Goal: Book appointment/travel/reservation

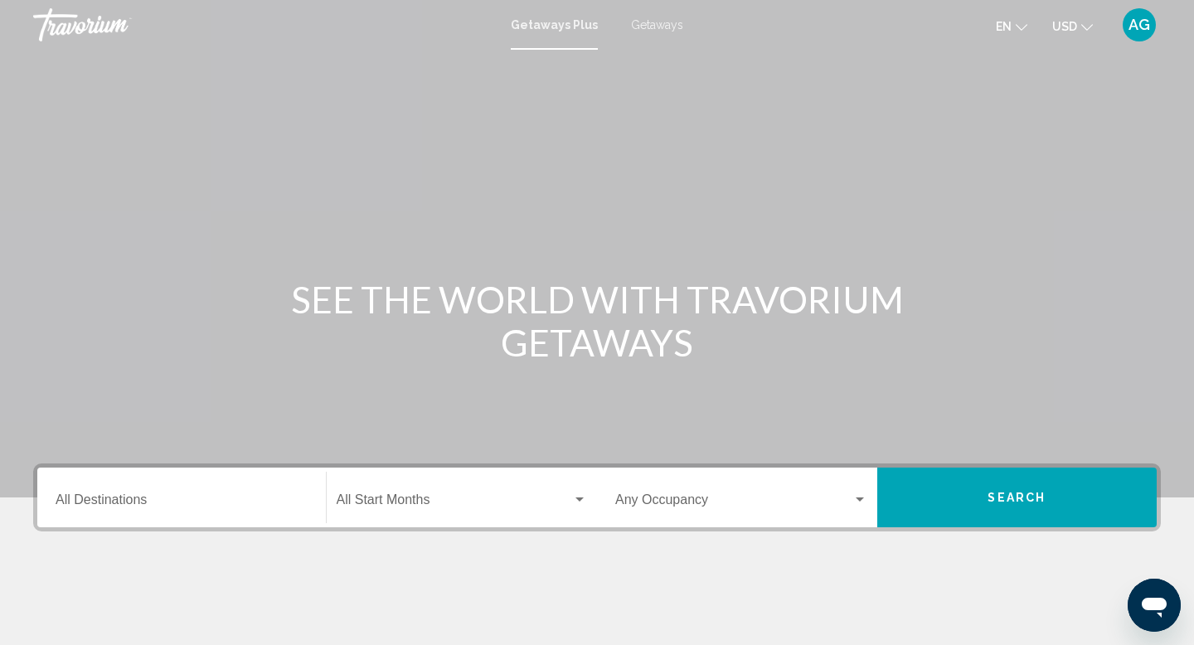
click at [121, 494] on div "Destination All Destinations" at bounding box center [182, 498] width 252 height 52
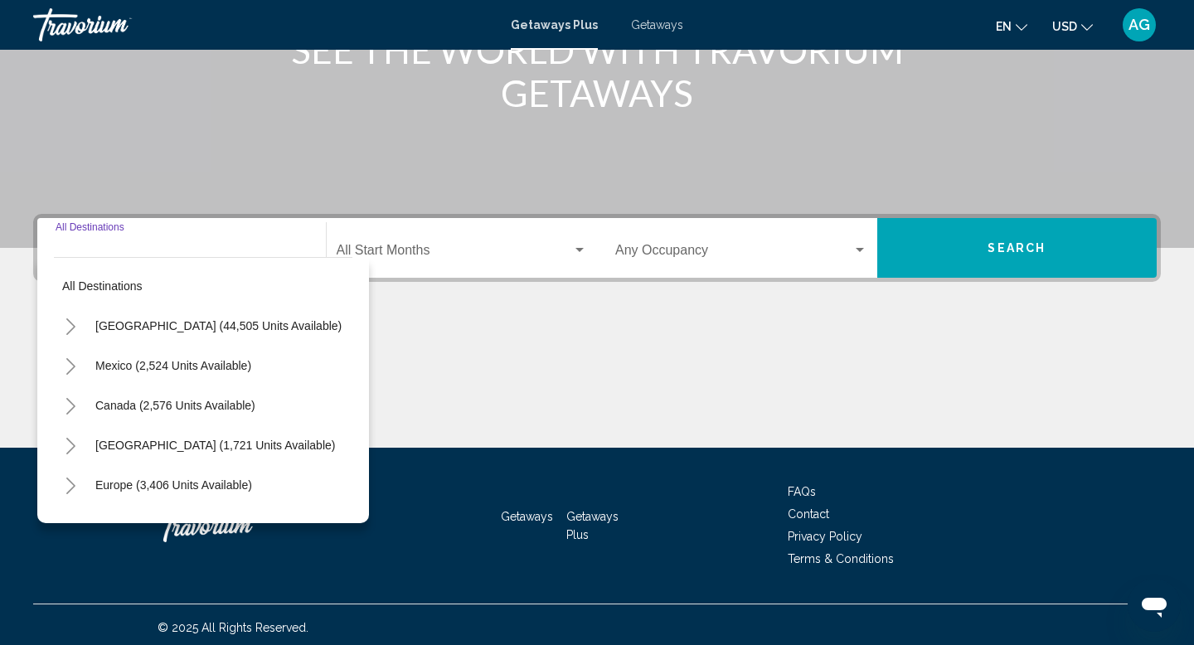
scroll to position [255, 0]
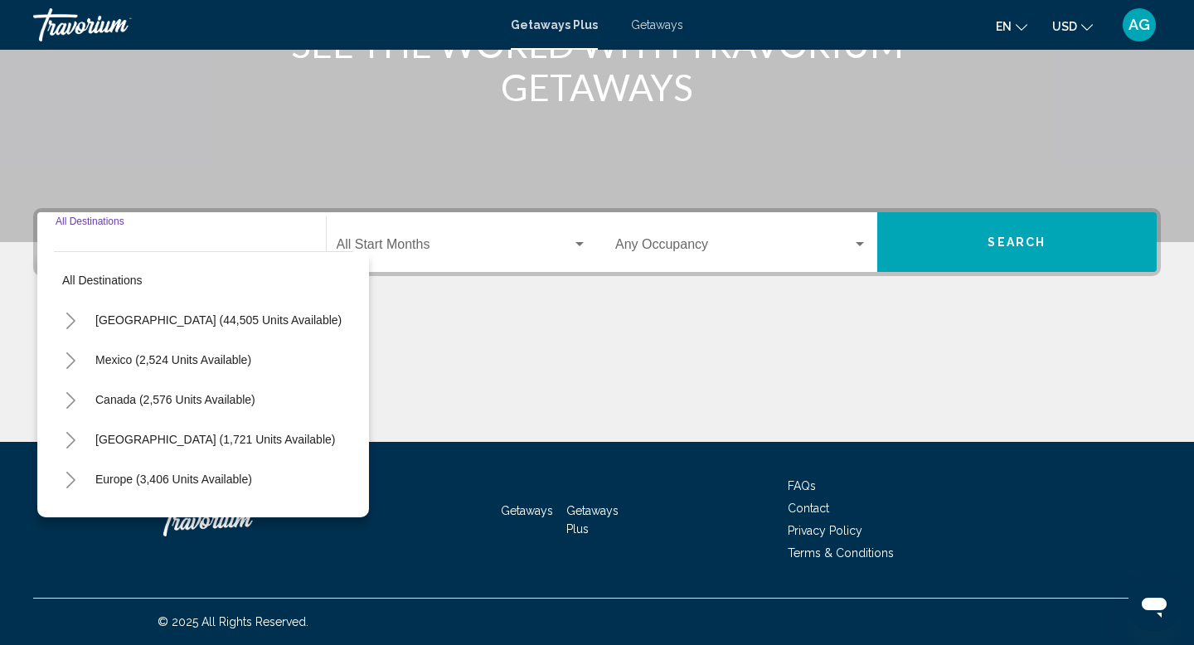
click at [73, 445] on icon "Toggle Caribbean & Atlantic Islands (1,721 units available)" at bounding box center [71, 440] width 12 height 17
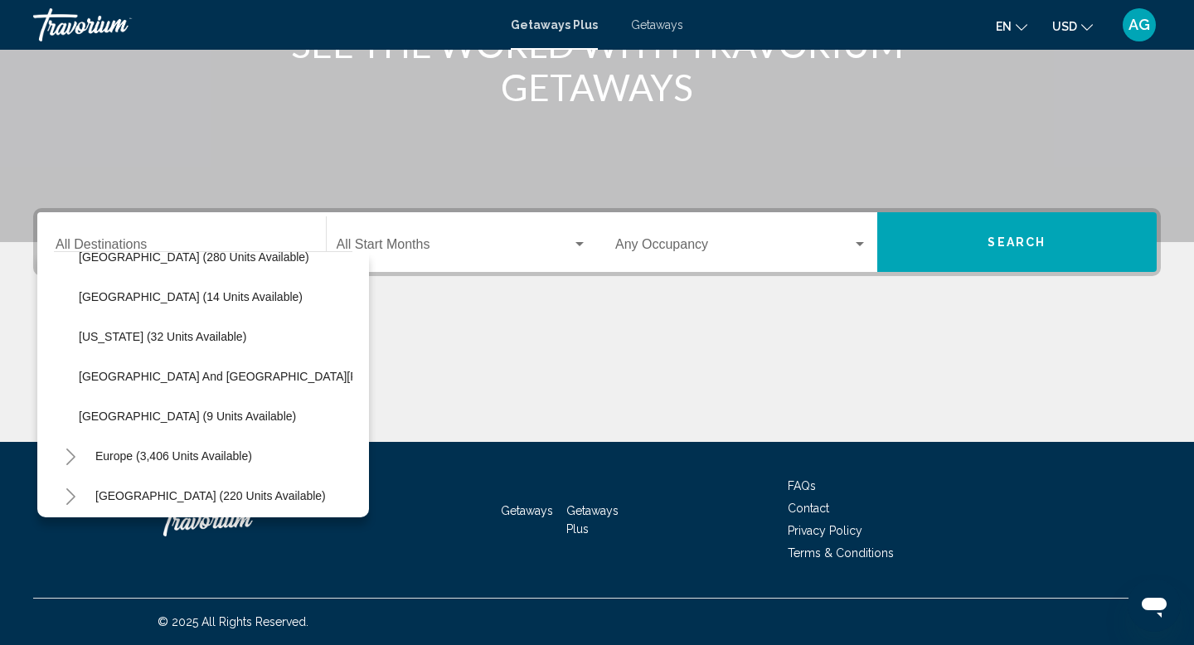
scroll to position [350, 0]
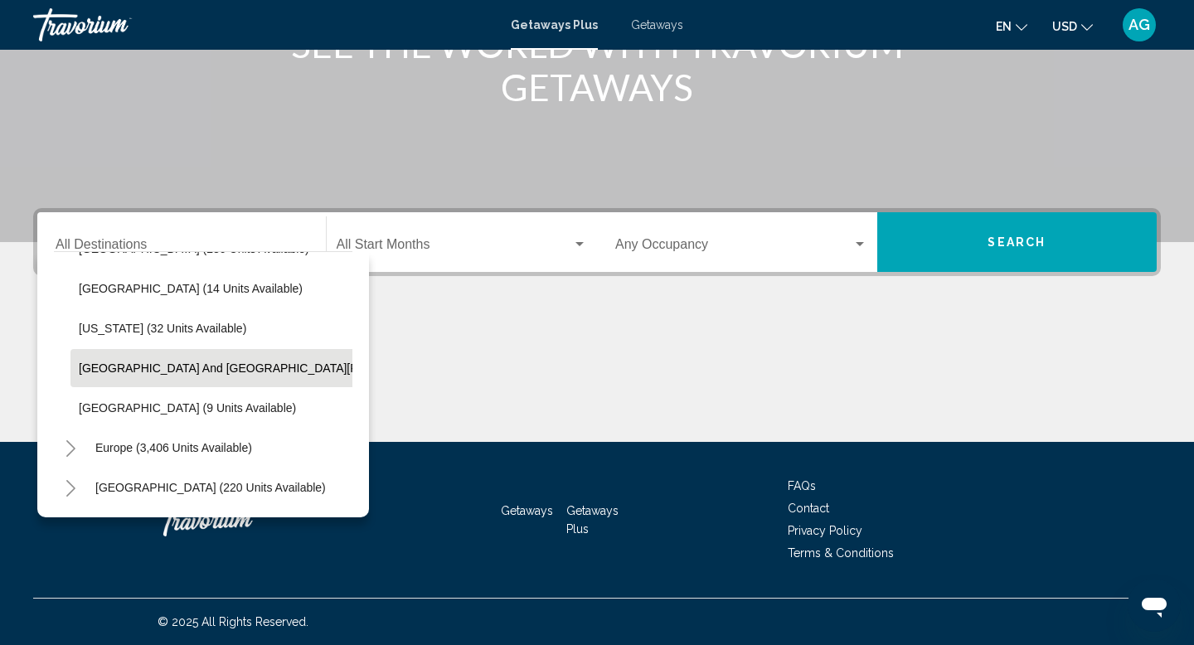
click at [222, 358] on button "[GEOGRAPHIC_DATA] and [GEOGRAPHIC_DATA][PERSON_NAME] (152 units available)" at bounding box center [315, 368] width 490 height 38
type input "**********"
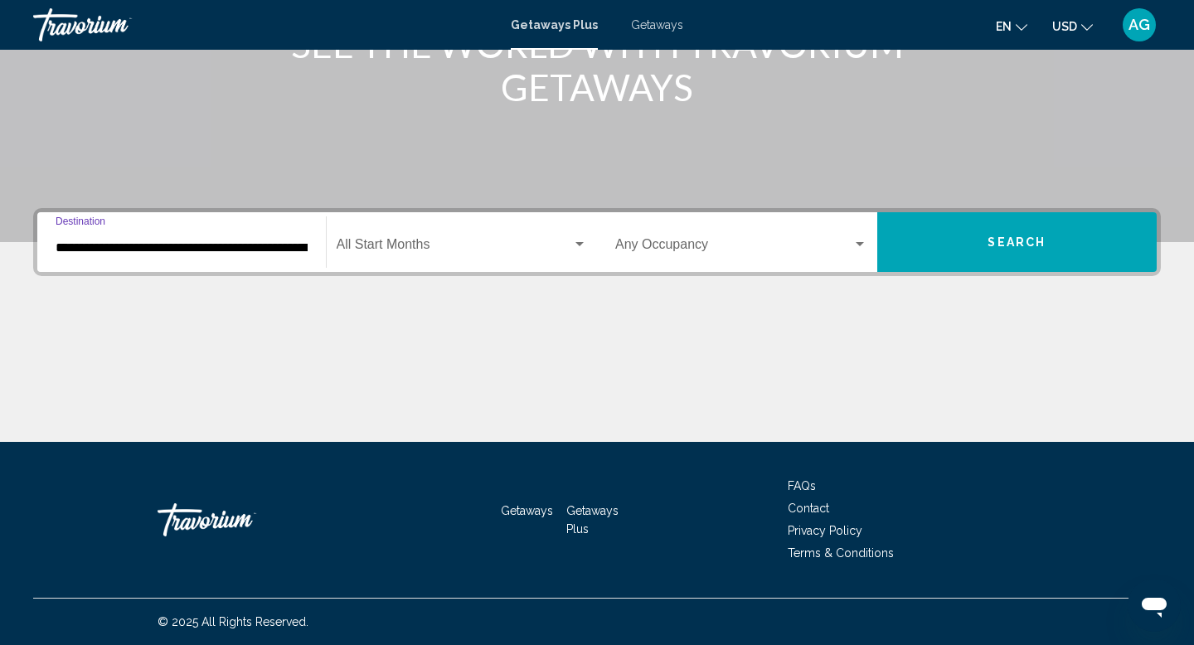
click at [993, 260] on button "Search" at bounding box center [1017, 242] width 280 height 60
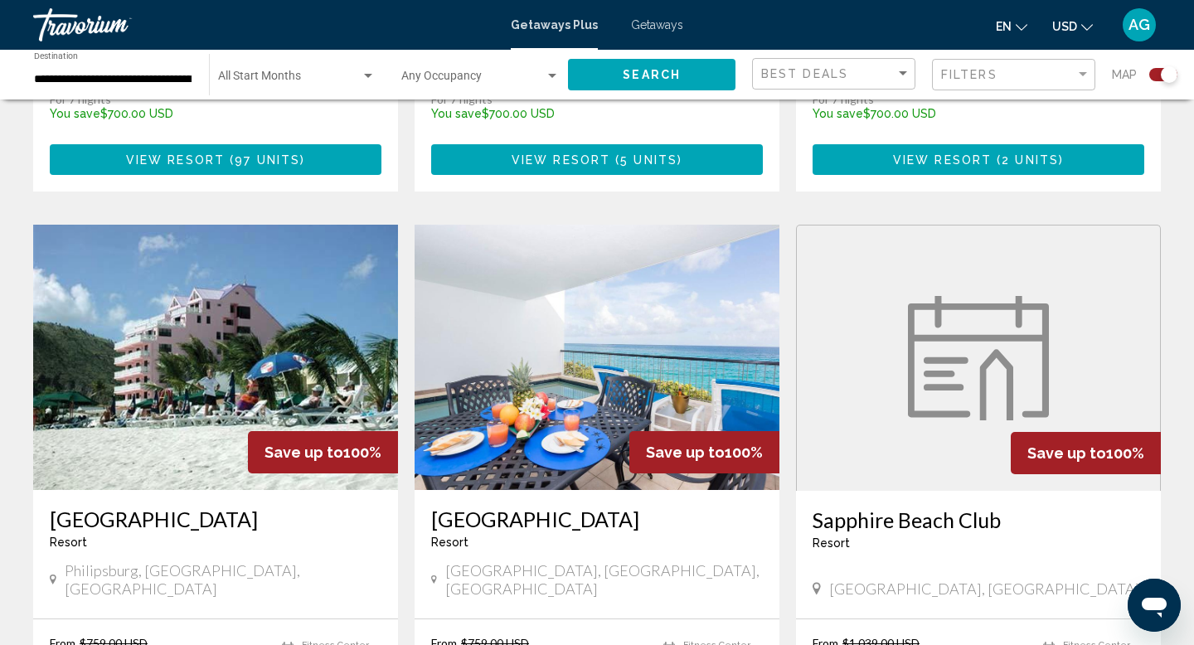
scroll to position [1093, 0]
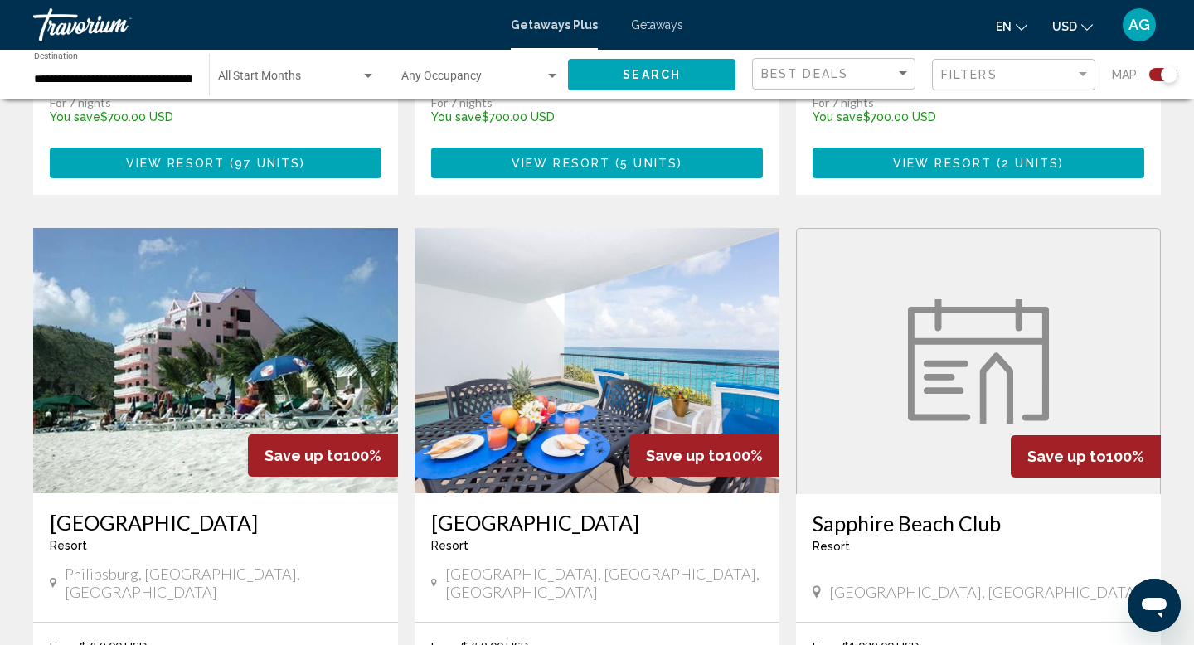
click at [685, 329] on img "Main content" at bounding box center [597, 360] width 365 height 265
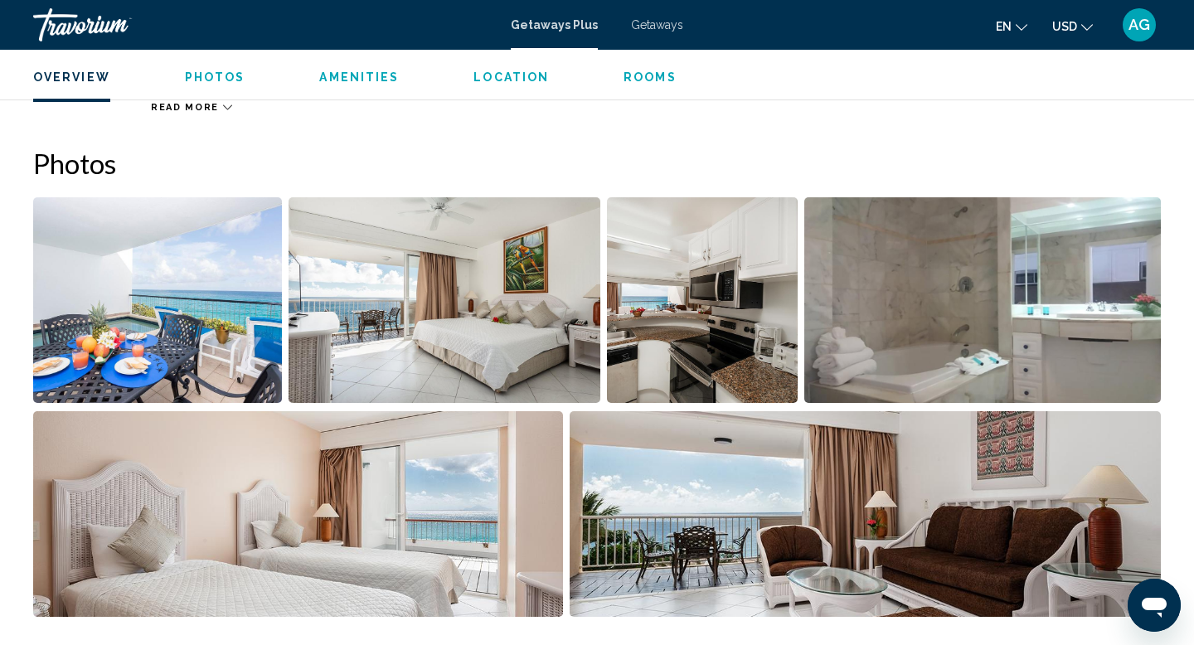
scroll to position [698, 0]
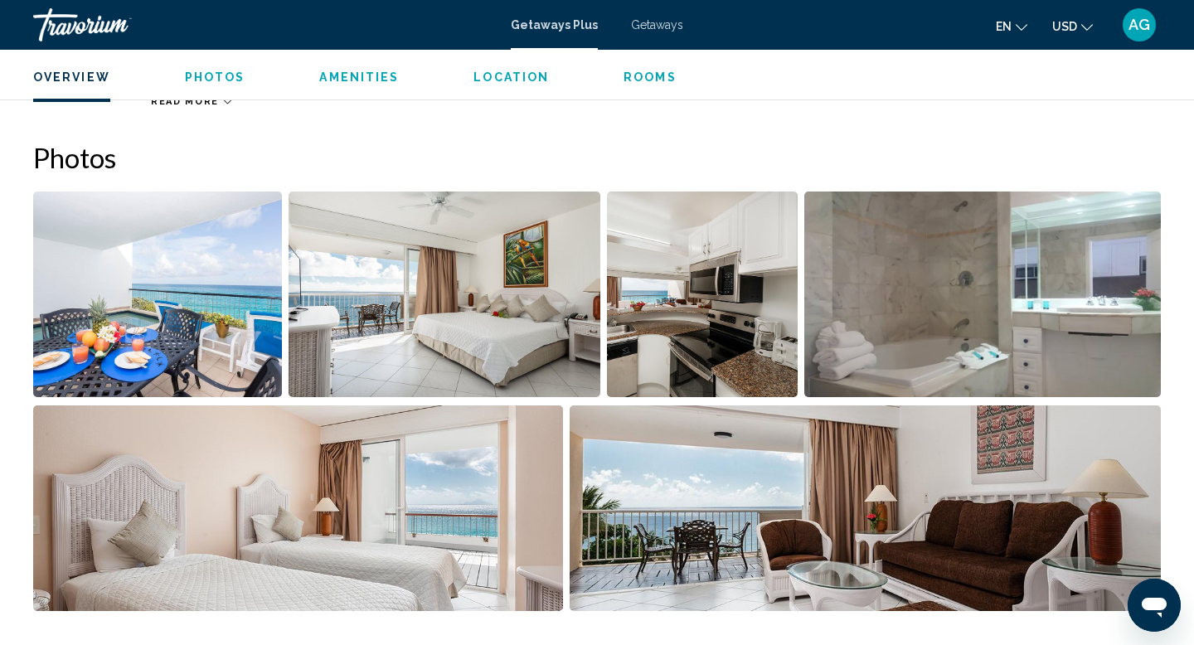
click at [229, 293] on img "Open full-screen image slider" at bounding box center [157, 295] width 249 height 206
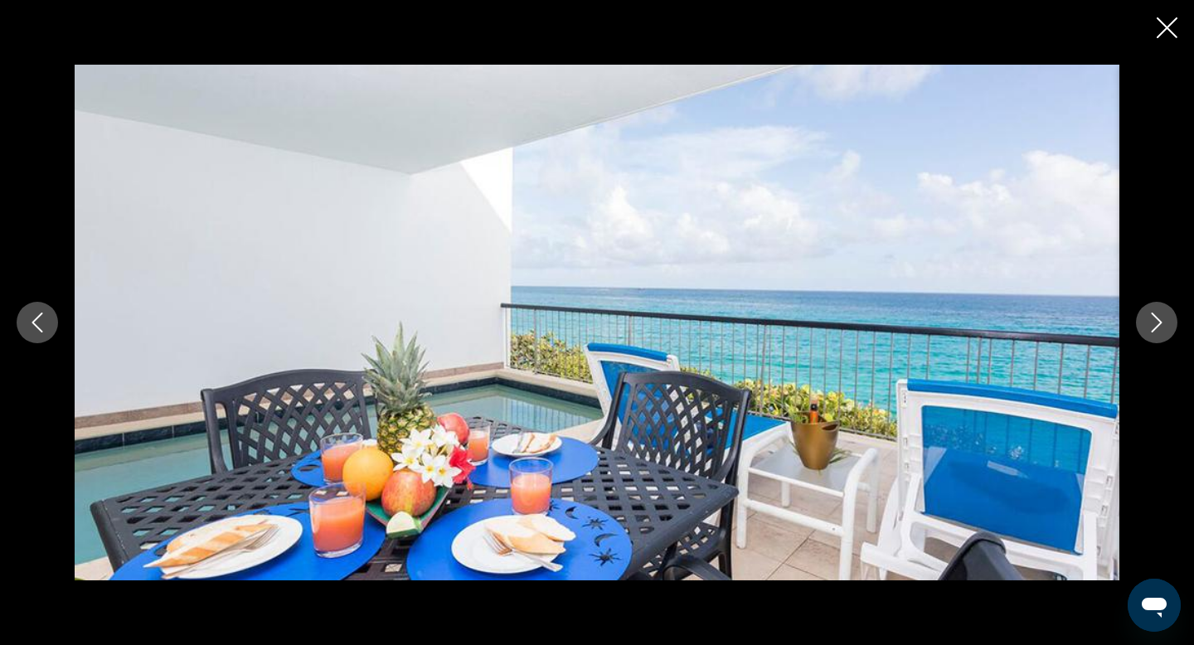
click at [1161, 326] on icon "Next image" at bounding box center [1157, 323] width 20 height 20
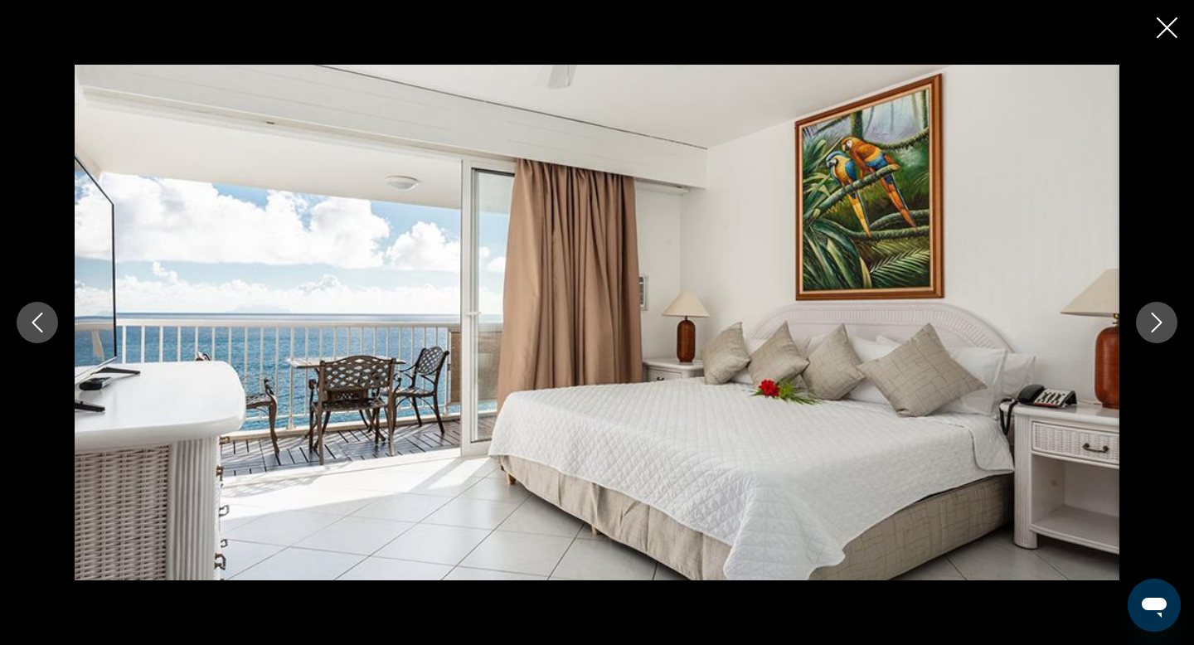
click at [1161, 325] on icon "Next image" at bounding box center [1157, 323] width 20 height 20
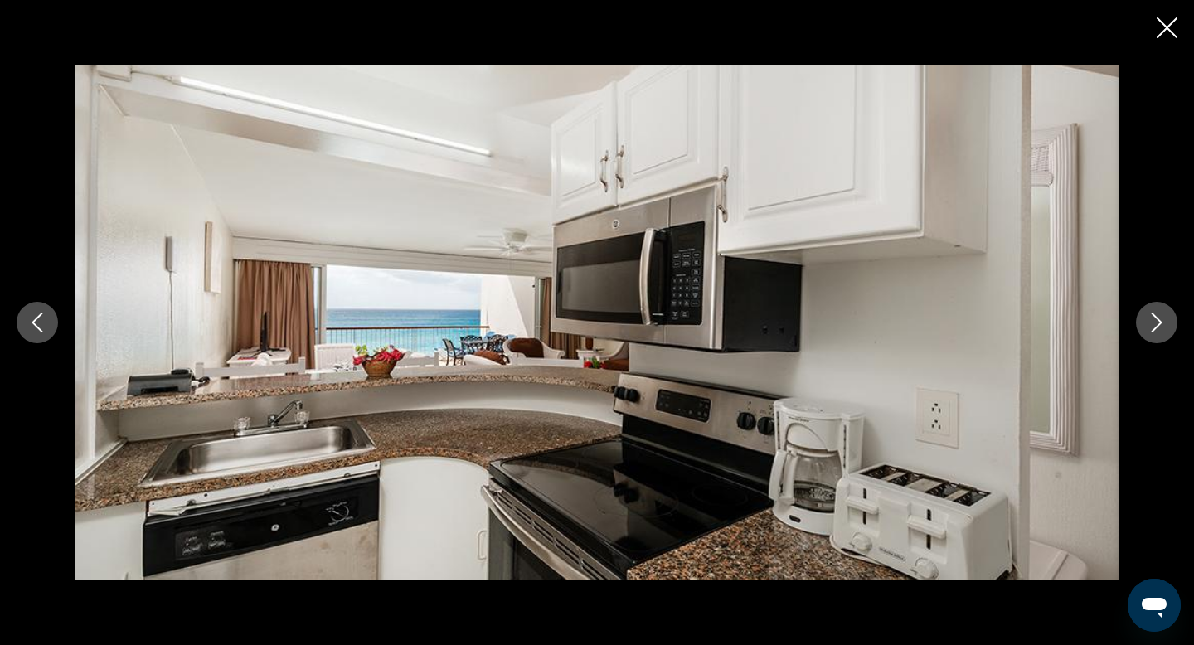
click at [1161, 325] on icon "Next image" at bounding box center [1157, 323] width 20 height 20
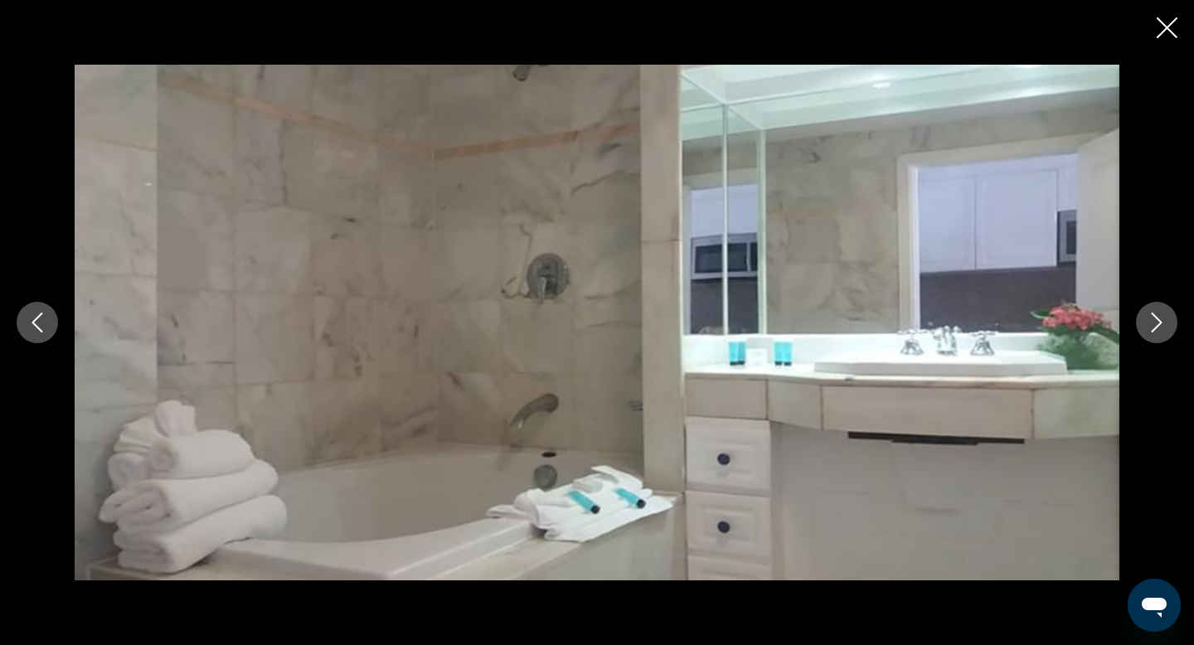
click at [1161, 325] on icon "Next image" at bounding box center [1157, 323] width 20 height 20
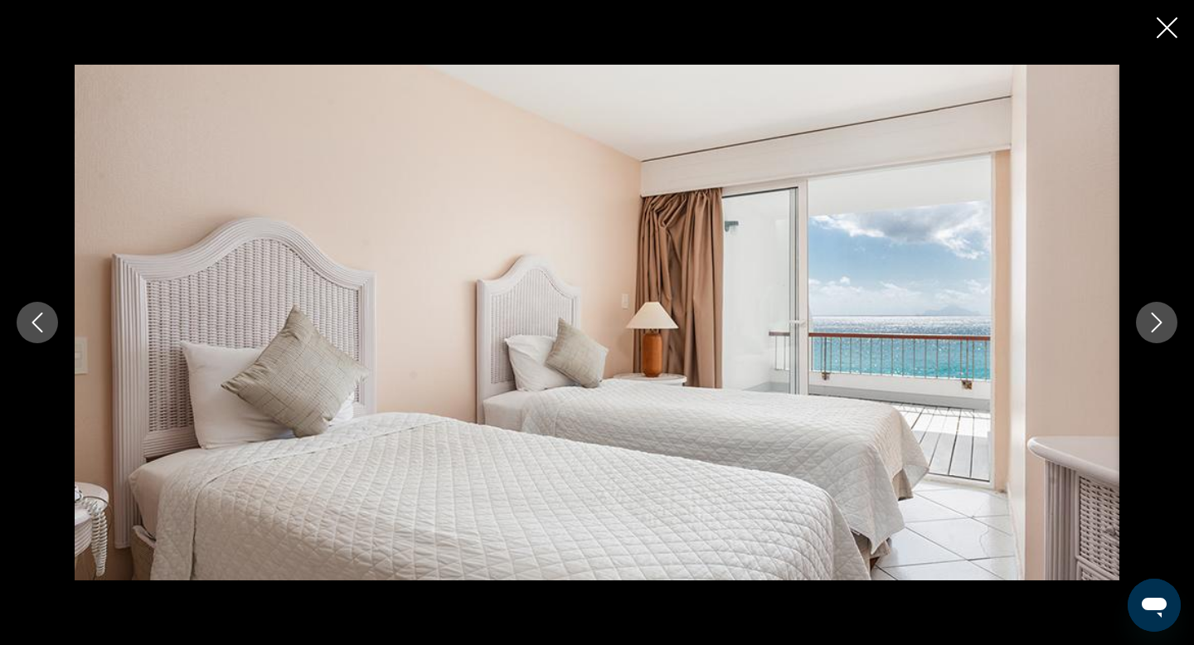
click at [1161, 325] on icon "Next image" at bounding box center [1157, 323] width 20 height 20
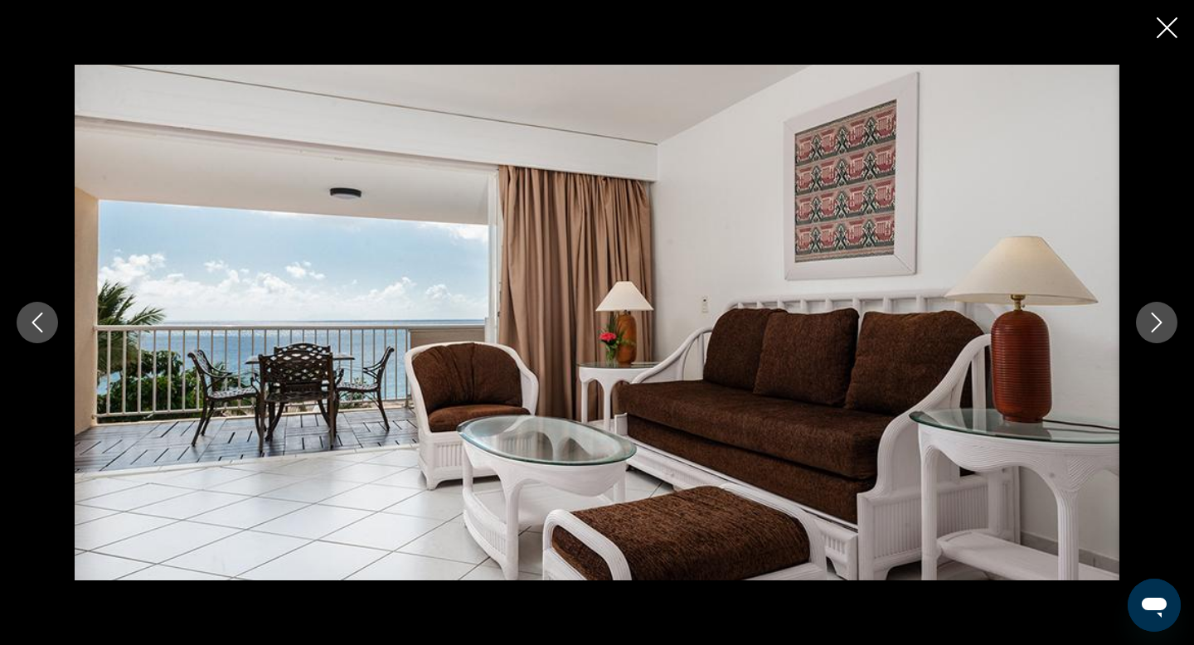
click at [1161, 325] on icon "Next image" at bounding box center [1157, 323] width 20 height 20
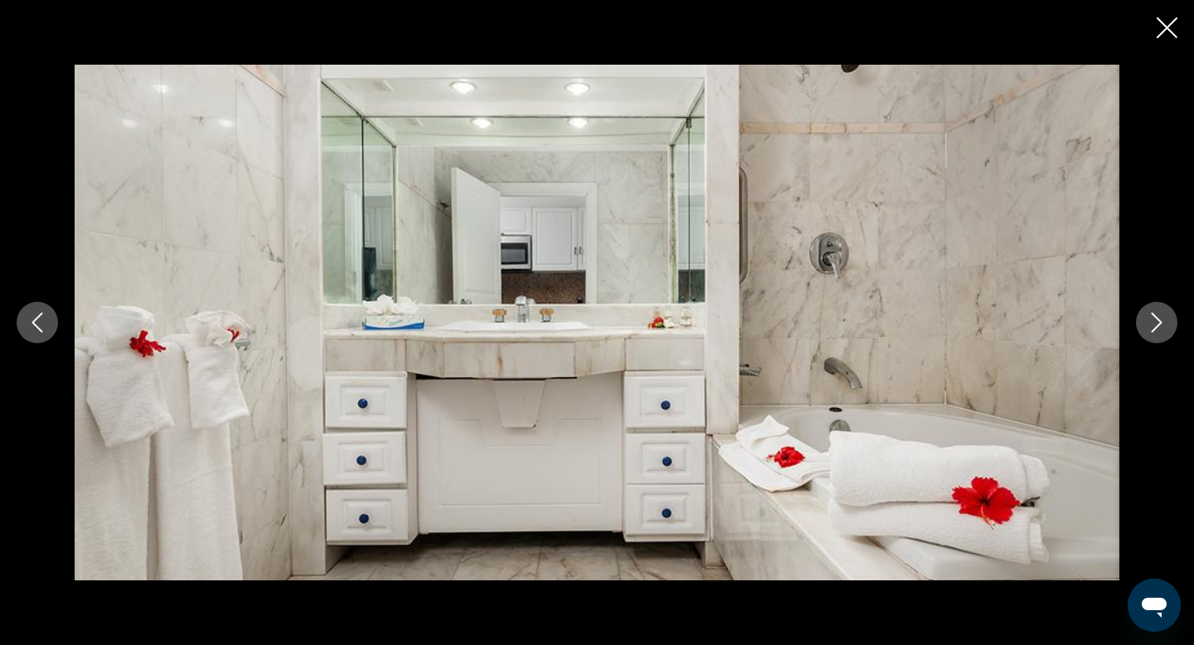
click at [1161, 325] on icon "Next image" at bounding box center [1157, 323] width 20 height 20
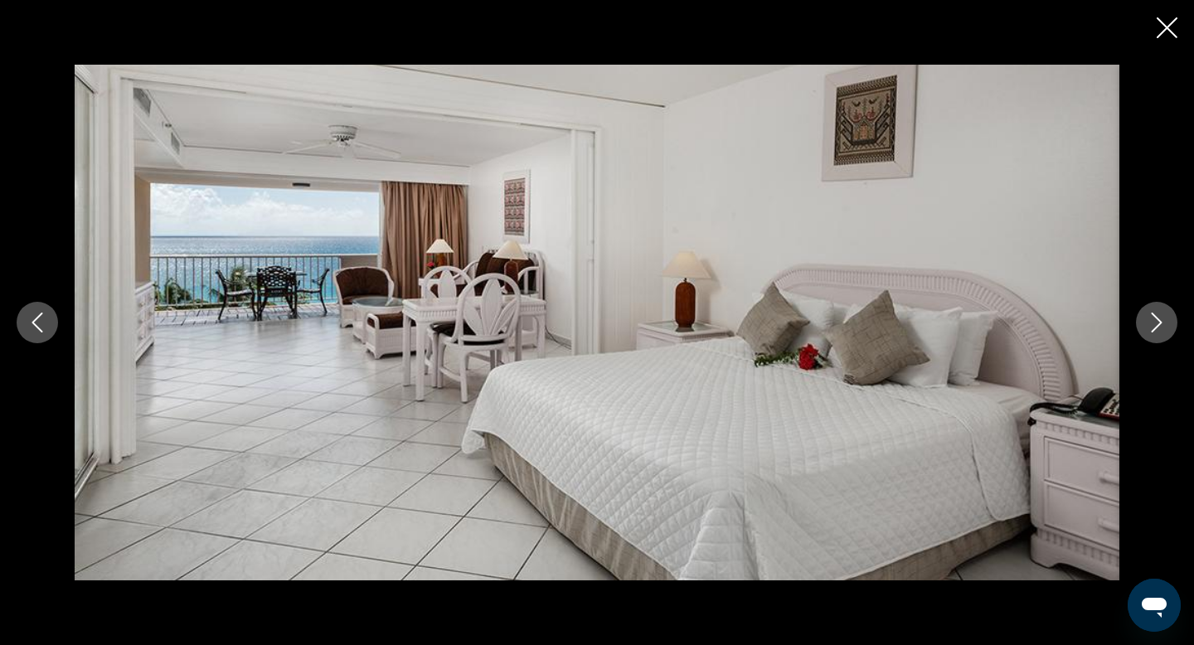
click at [1161, 325] on icon "Next image" at bounding box center [1157, 323] width 20 height 20
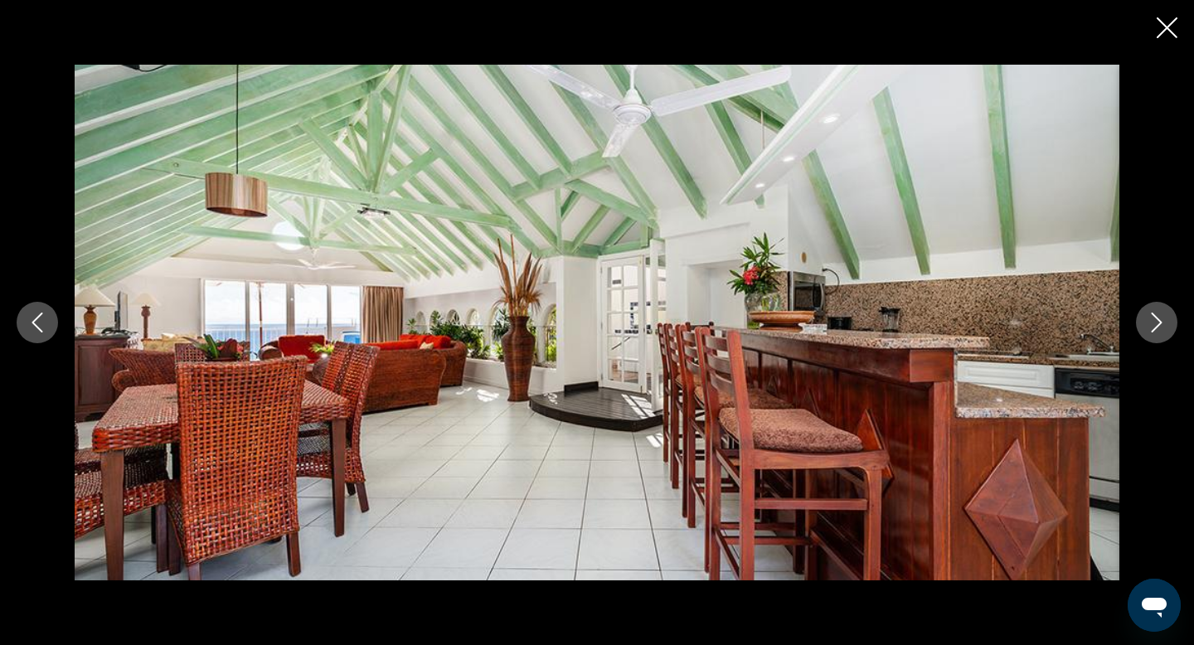
click at [1161, 325] on icon "Next image" at bounding box center [1157, 323] width 20 height 20
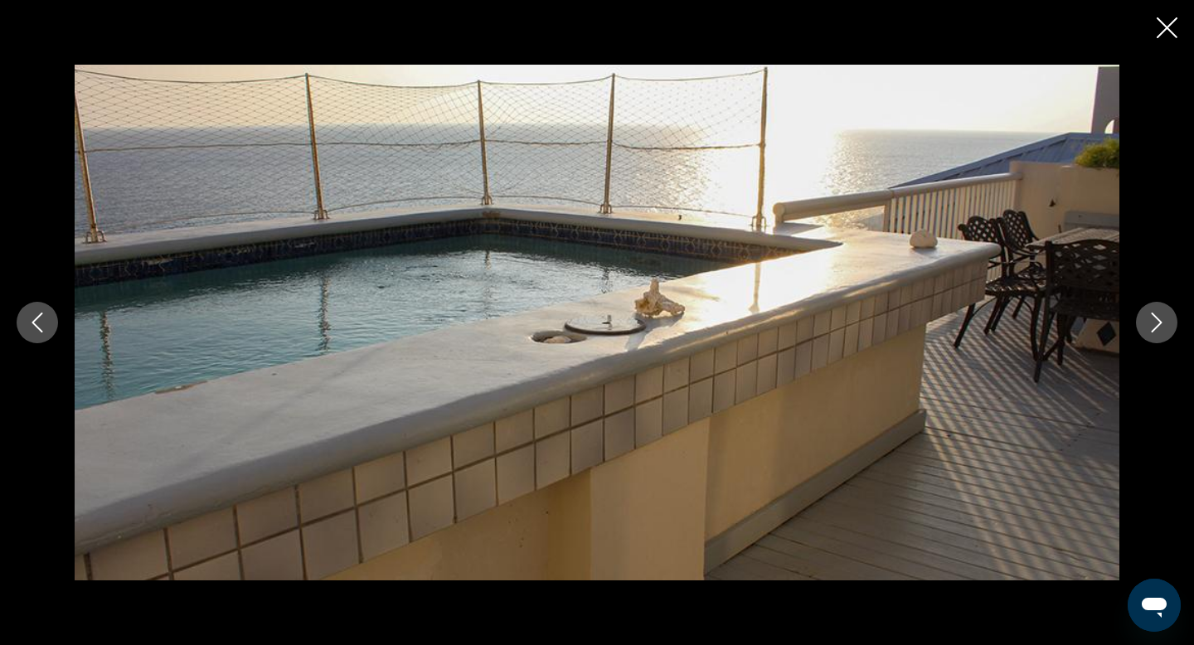
click at [1149, 318] on icon "Next image" at bounding box center [1157, 323] width 20 height 20
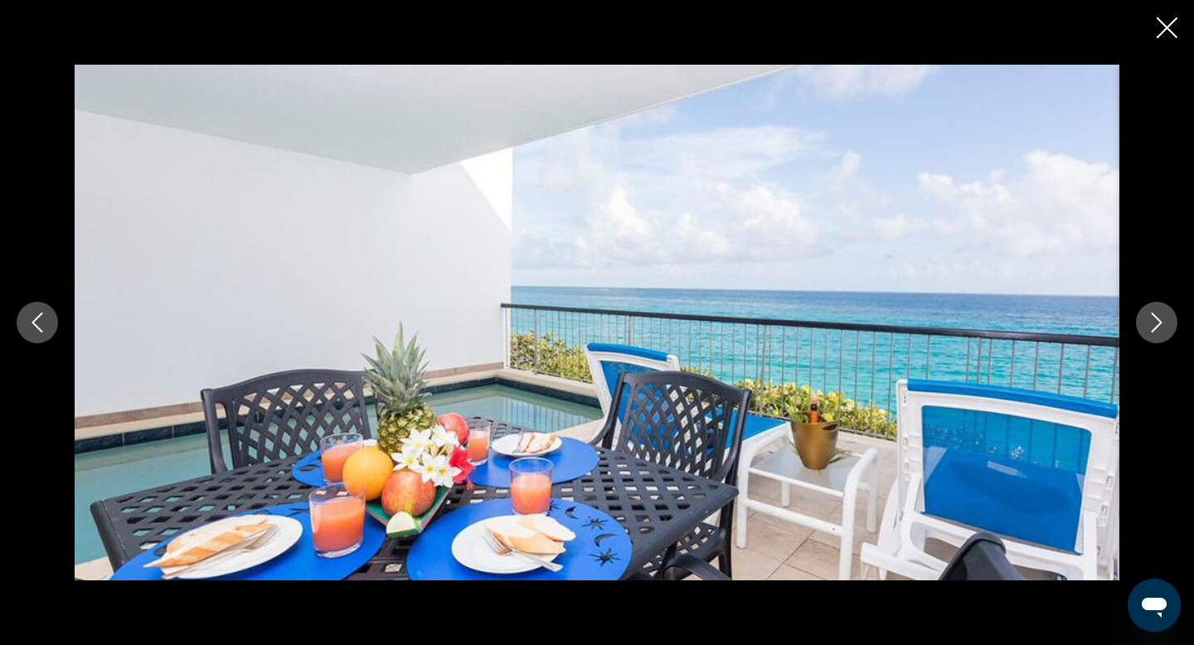
click at [1166, 32] on icon "Close slideshow" at bounding box center [1167, 27] width 21 height 21
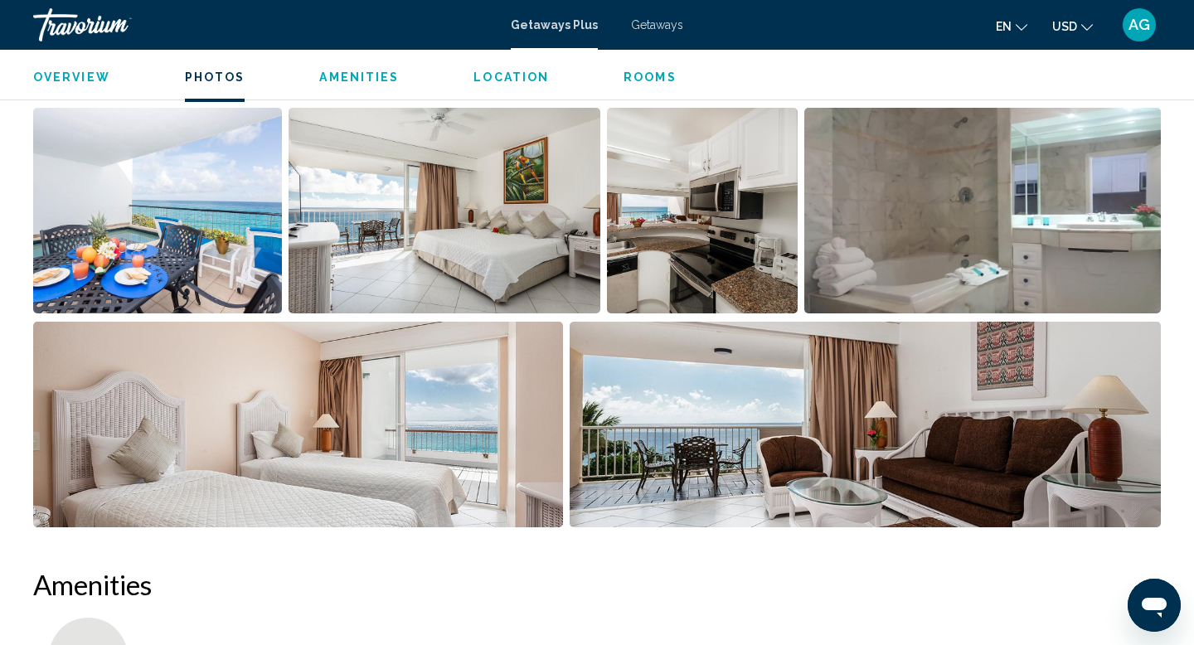
scroll to position [774, 0]
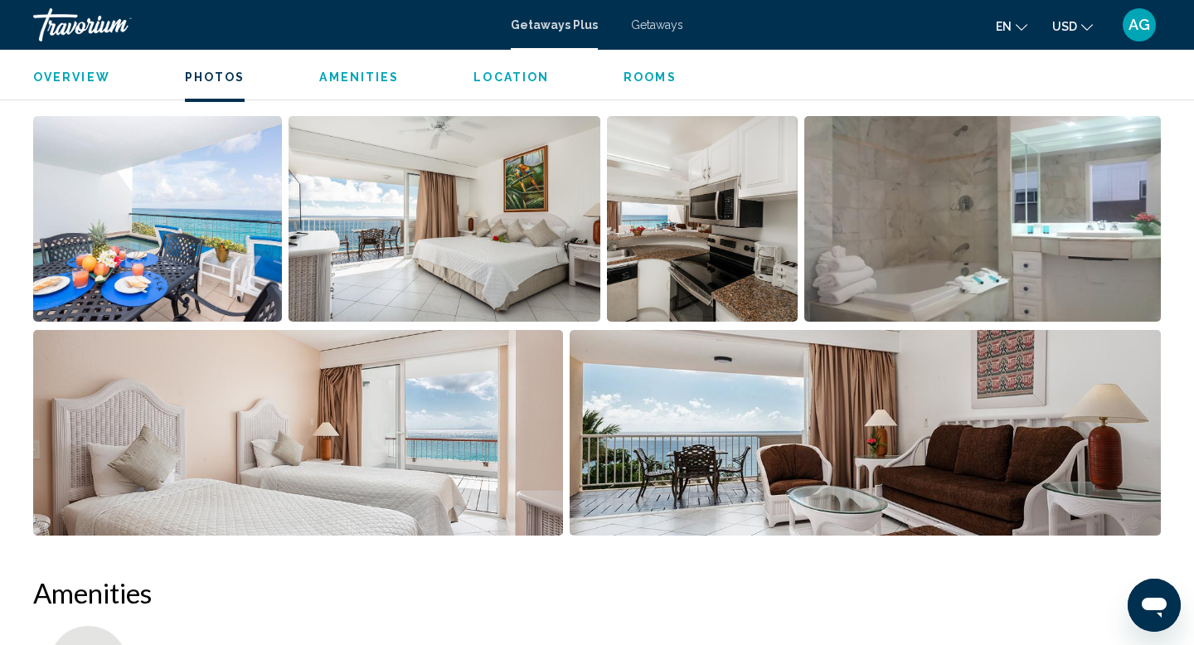
click at [697, 210] on img "Open full-screen image slider" at bounding box center [702, 219] width 191 height 206
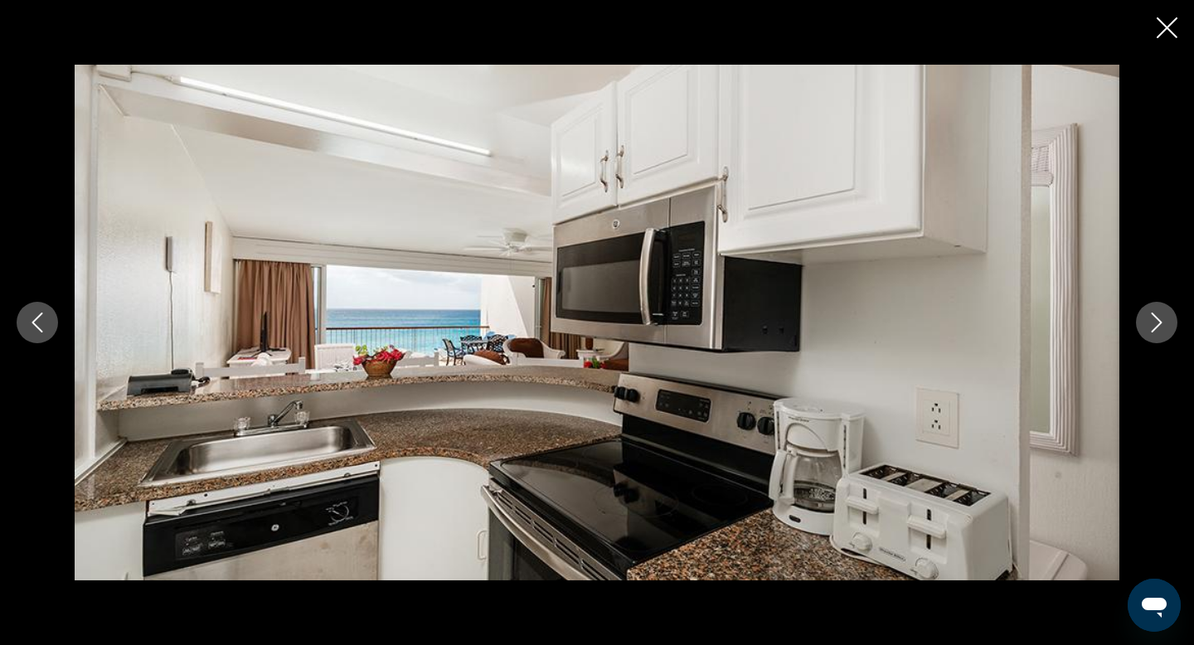
click at [1162, 28] on icon "Close slideshow" at bounding box center [1167, 27] width 21 height 21
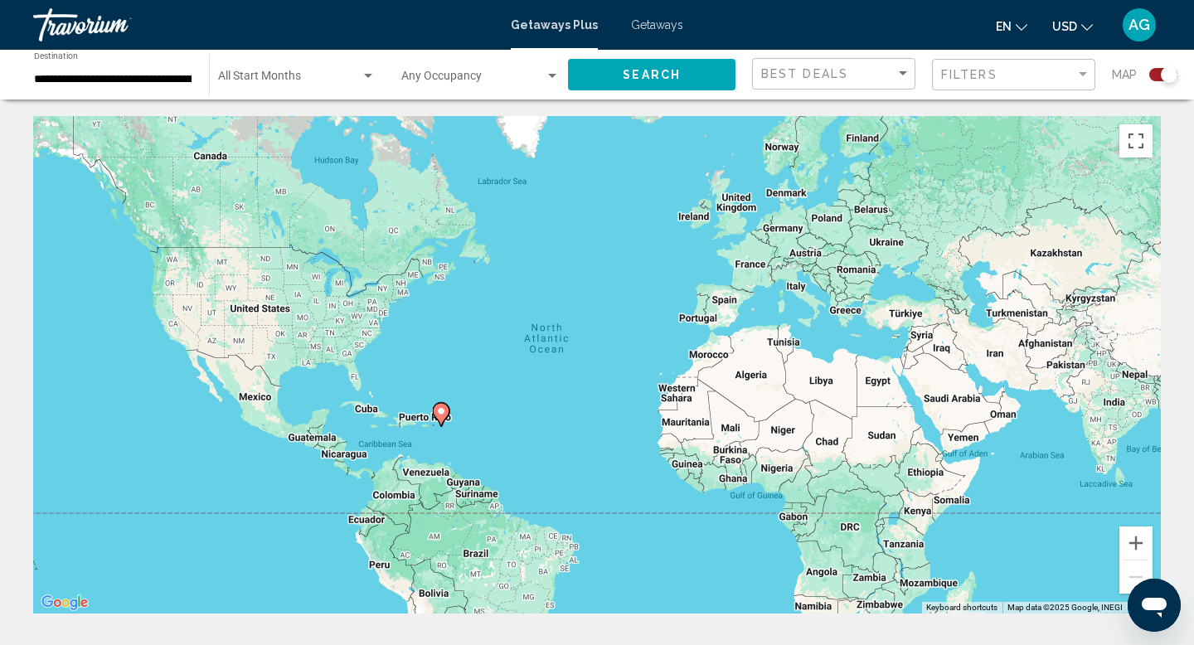
click at [651, 26] on span "Getaways" at bounding box center [657, 24] width 52 height 13
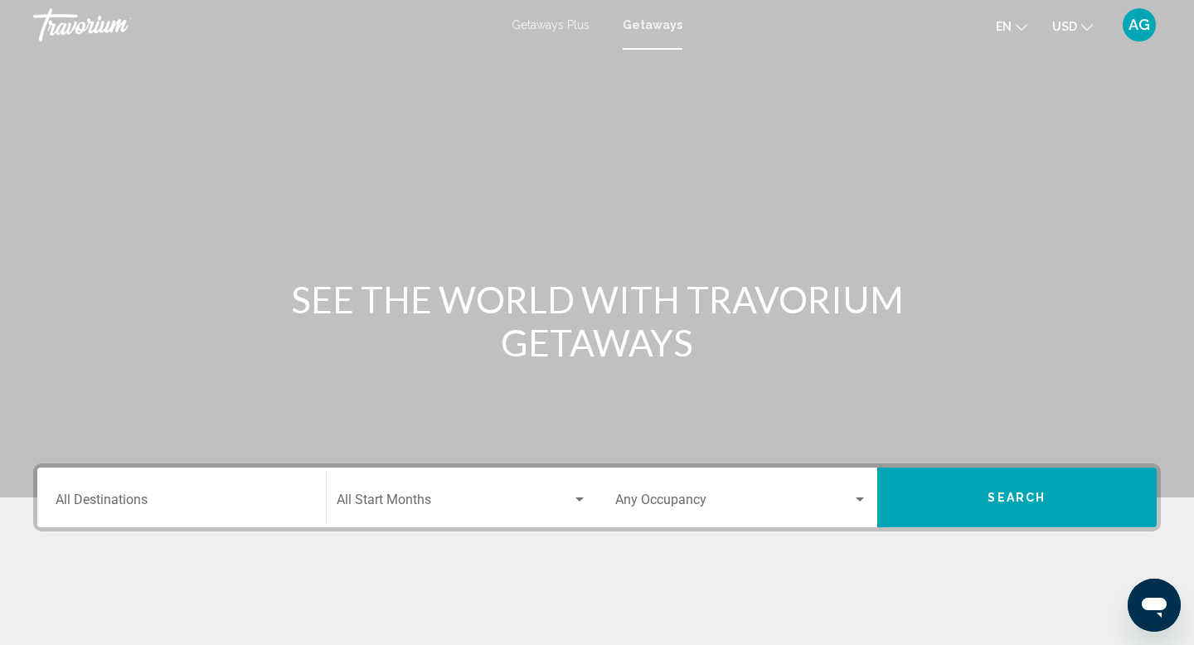
click at [191, 493] on div "Destination All Destinations" at bounding box center [182, 498] width 252 height 52
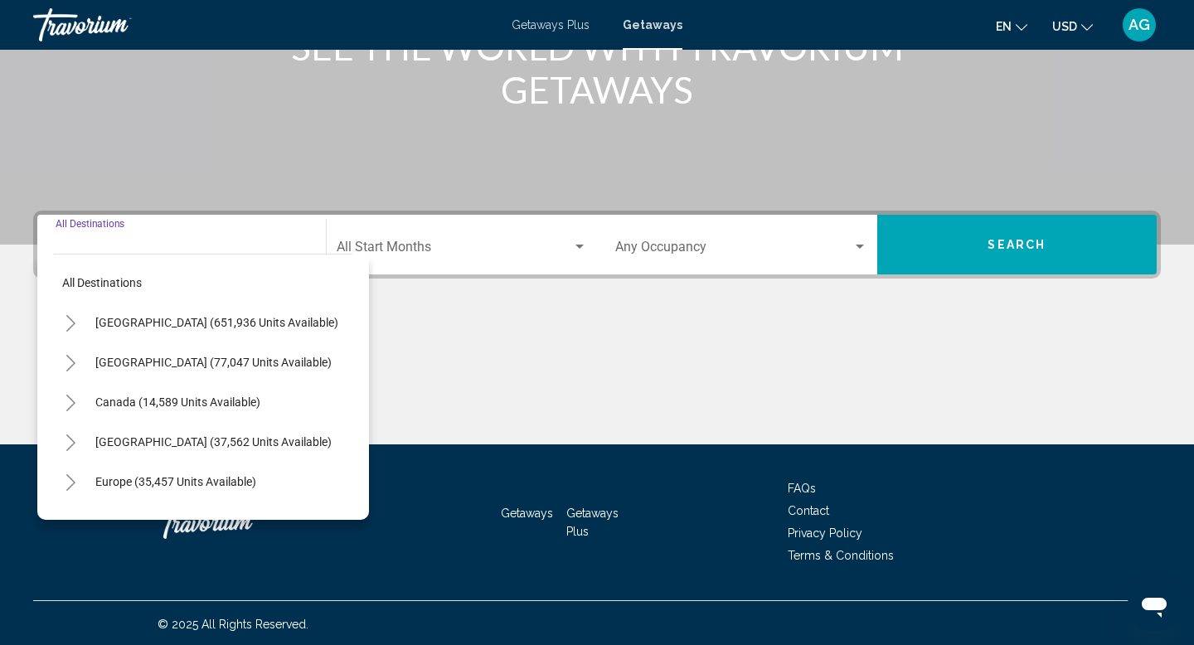
scroll to position [255, 0]
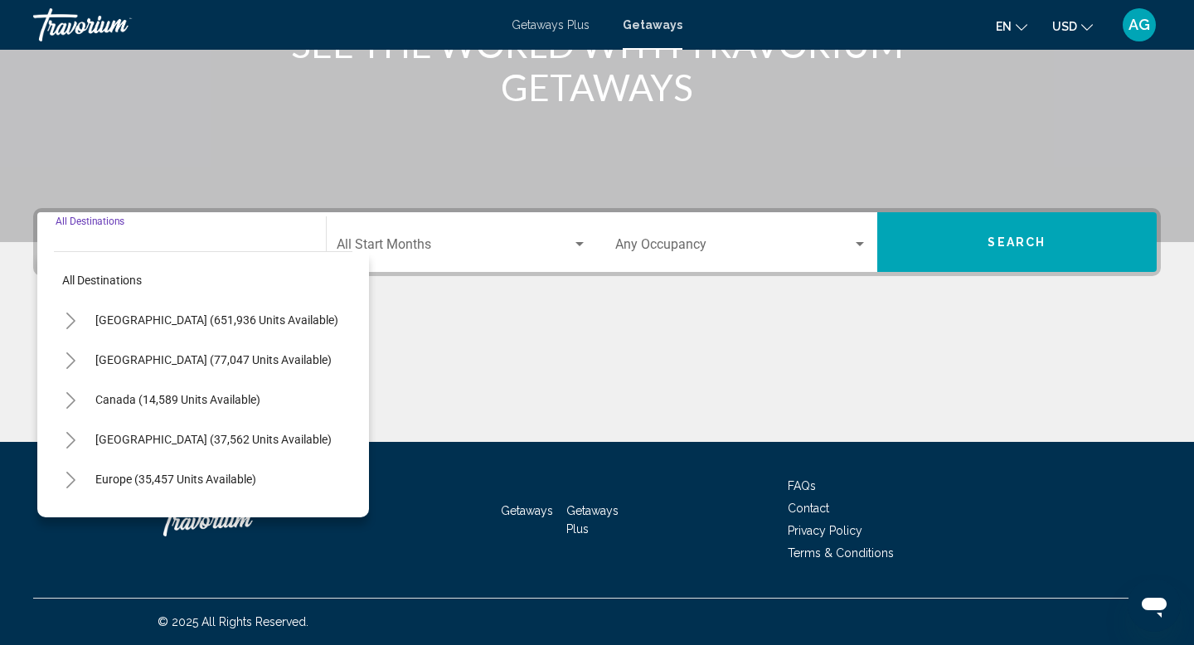
click at [74, 439] on icon "Toggle Caribbean & Atlantic Islands (37,562 units available)" at bounding box center [71, 440] width 12 height 17
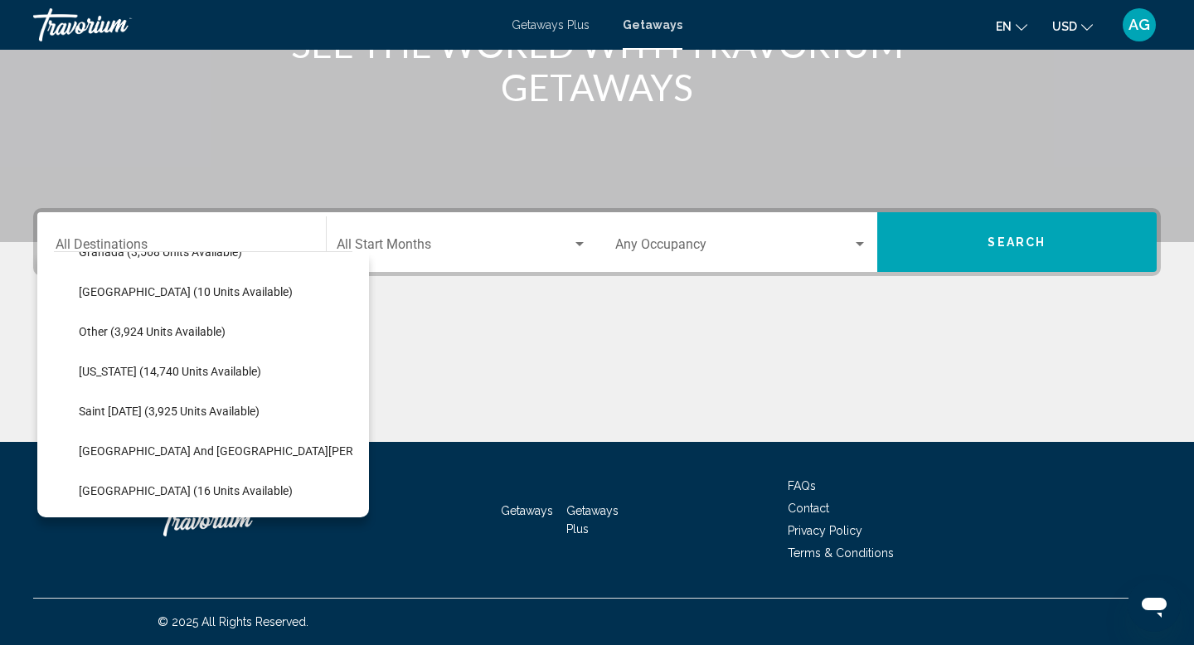
scroll to position [393, 0]
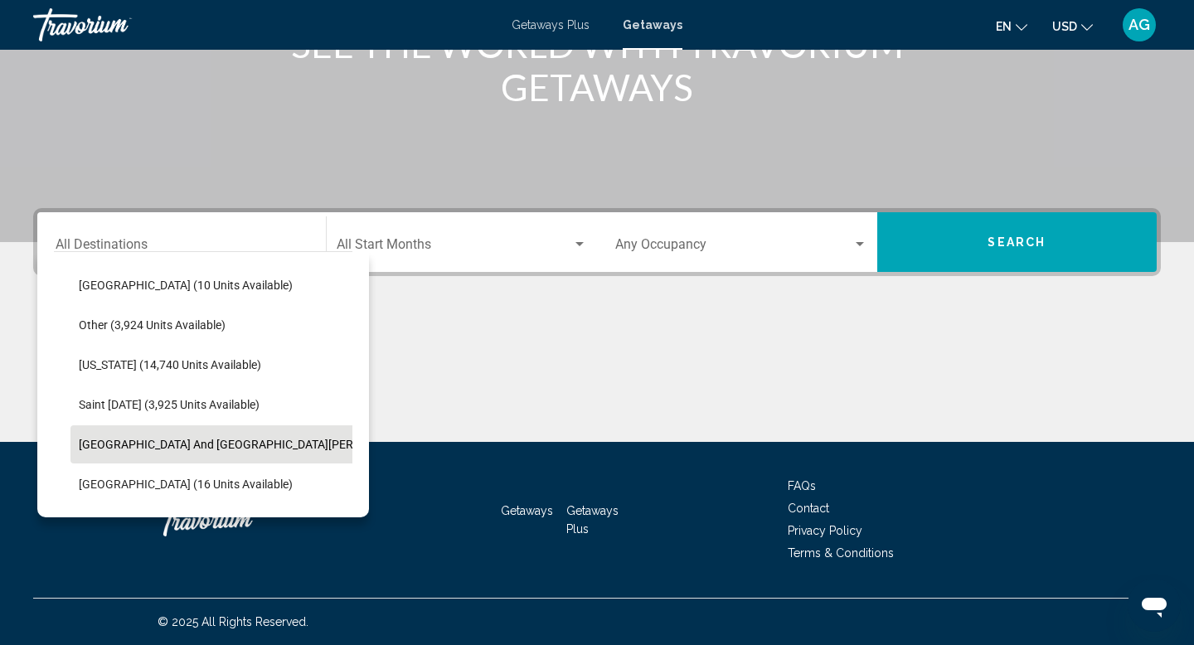
click at [147, 440] on span "[GEOGRAPHIC_DATA] and [GEOGRAPHIC_DATA][PERSON_NAME] (198 units available)" at bounding box center [302, 444] width 447 height 13
type input "**********"
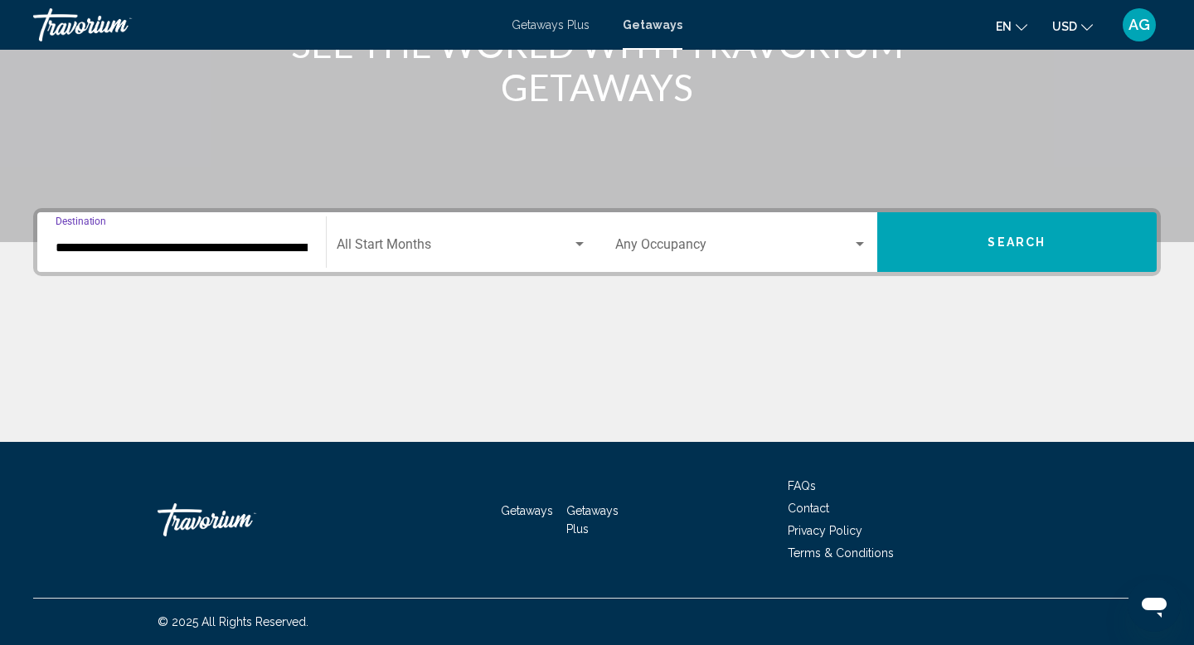
click at [970, 245] on button "Search" at bounding box center [1017, 242] width 280 height 60
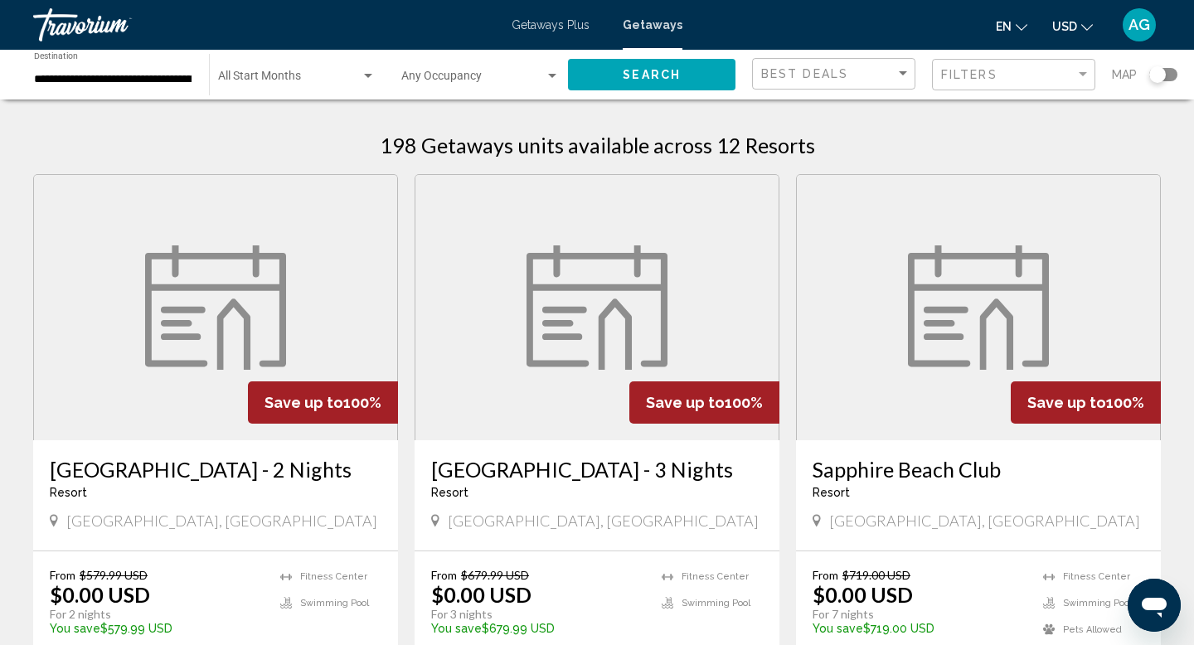
click at [971, 316] on img "Main content" at bounding box center [978, 307] width 141 height 124
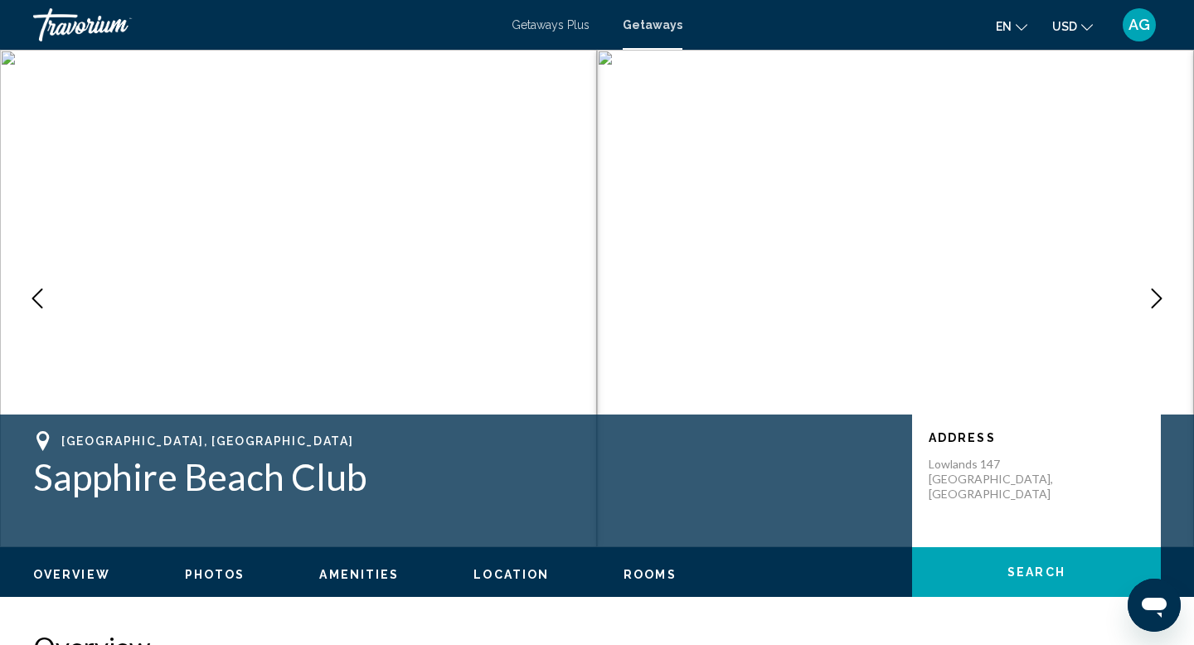
click at [1153, 297] on icon "Next image" at bounding box center [1157, 299] width 20 height 20
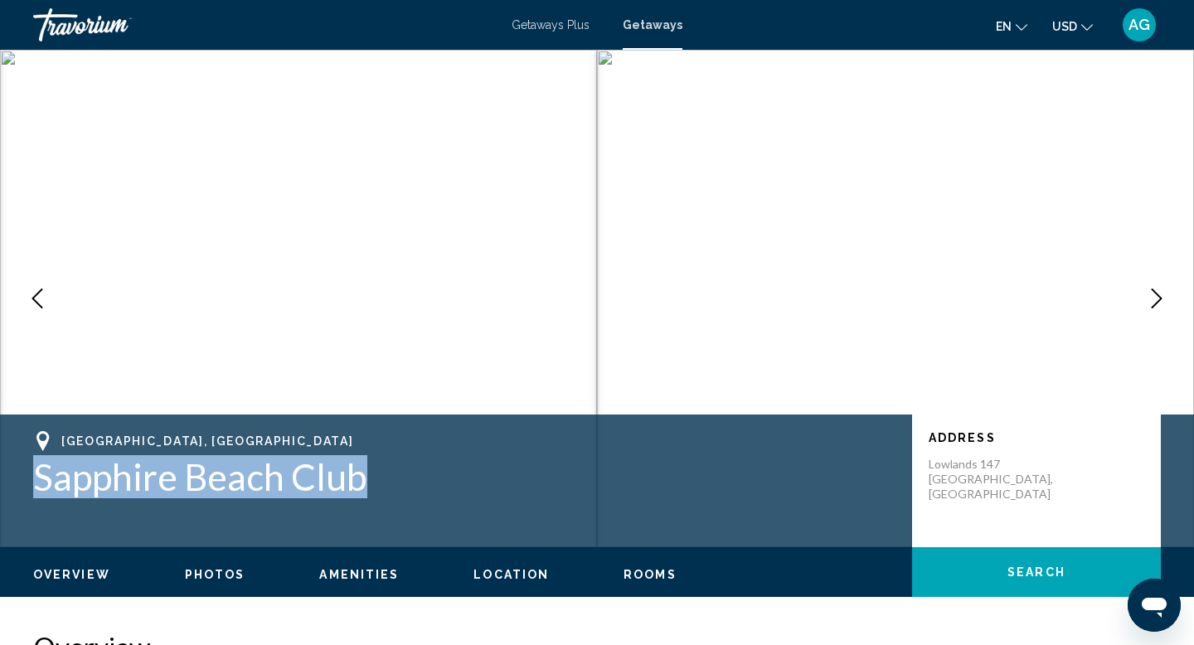
drag, startPoint x: 359, startPoint y: 479, endPoint x: 27, endPoint y: 478, distance: 332.5
click at [27, 478] on div "[GEOGRAPHIC_DATA], [GEOGRAPHIC_DATA] Dutch Caribbean Sapphire Beach Club Addres…" at bounding box center [597, 481] width 1194 height 100
copy h1 "Sapphire Beach Club"
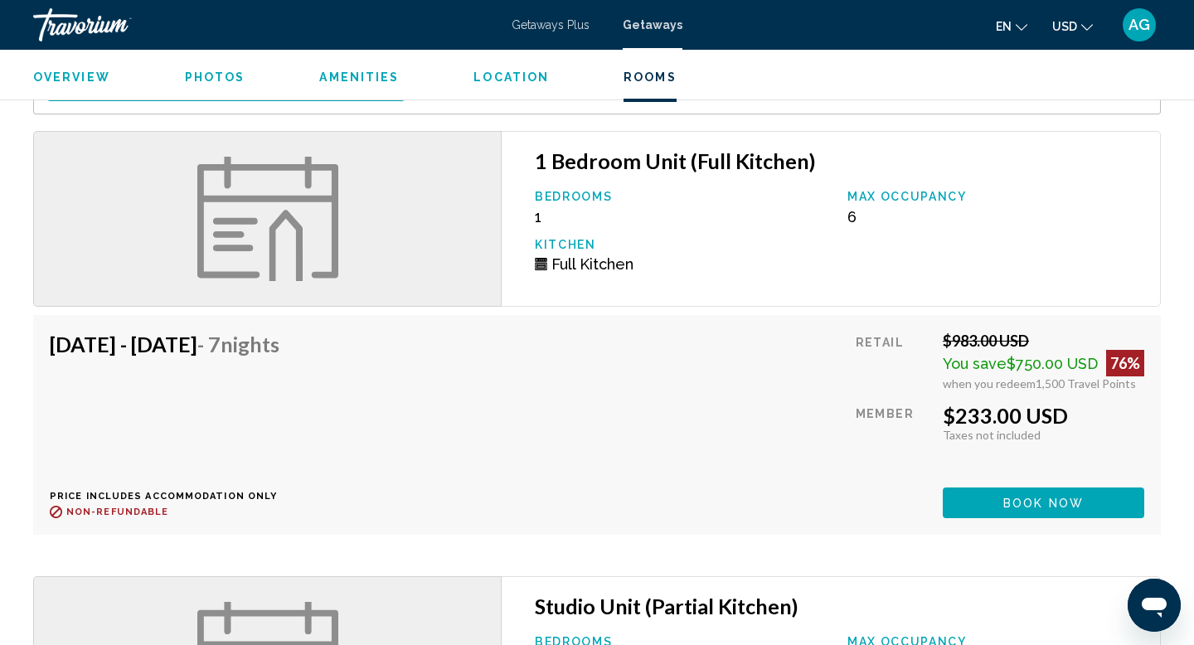
scroll to position [3123, 0]
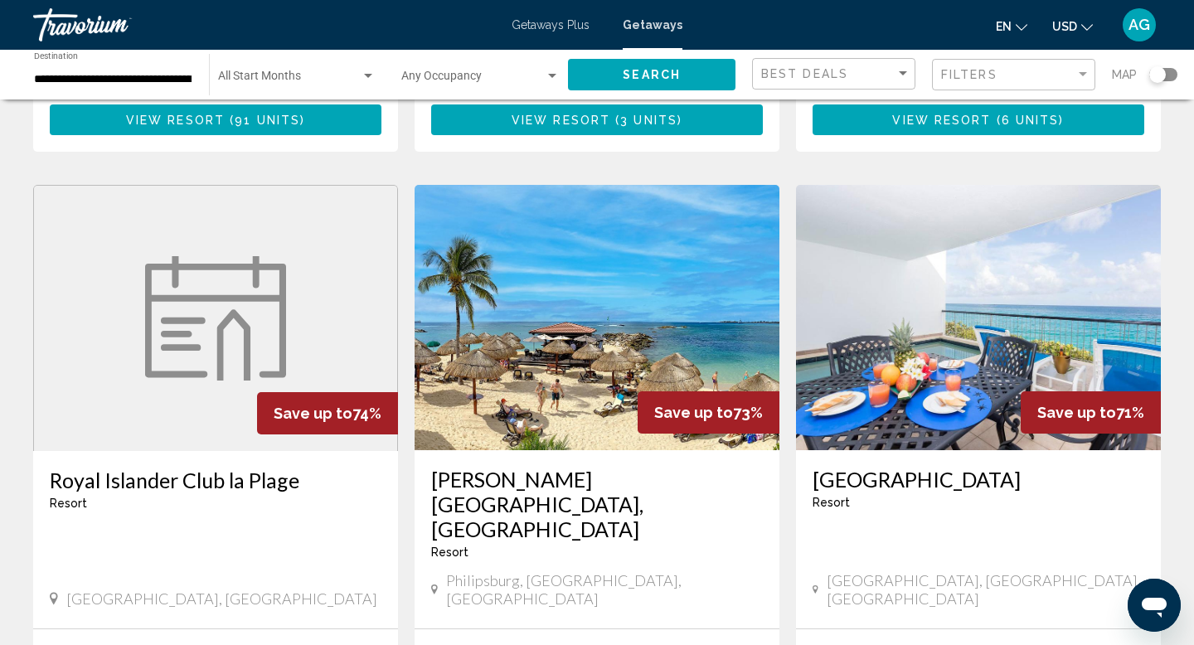
scroll to position [1814, 0]
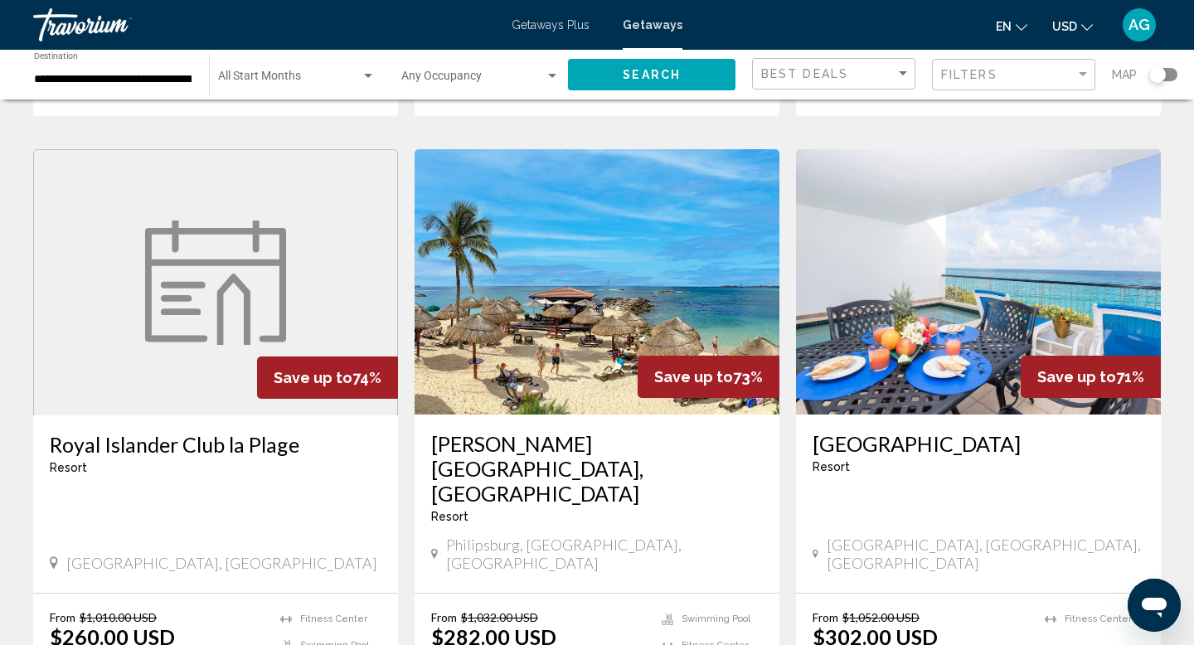
click at [201, 260] on img "Main content" at bounding box center [215, 283] width 141 height 124
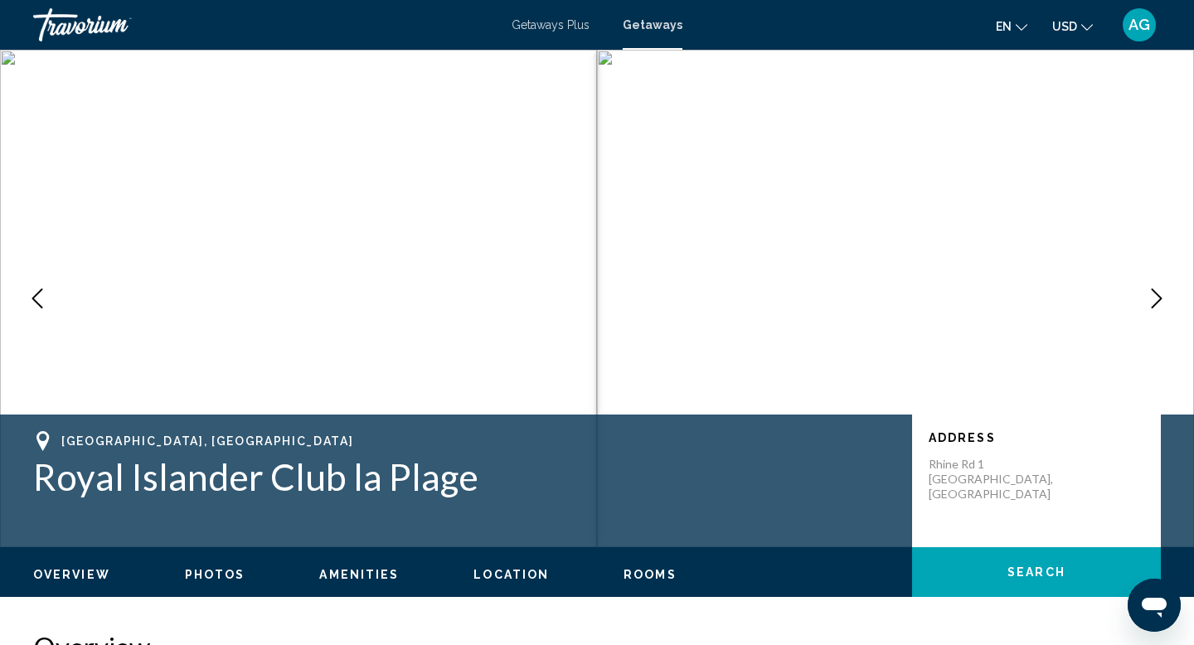
click at [1154, 298] on icon "Next image" at bounding box center [1157, 299] width 20 height 20
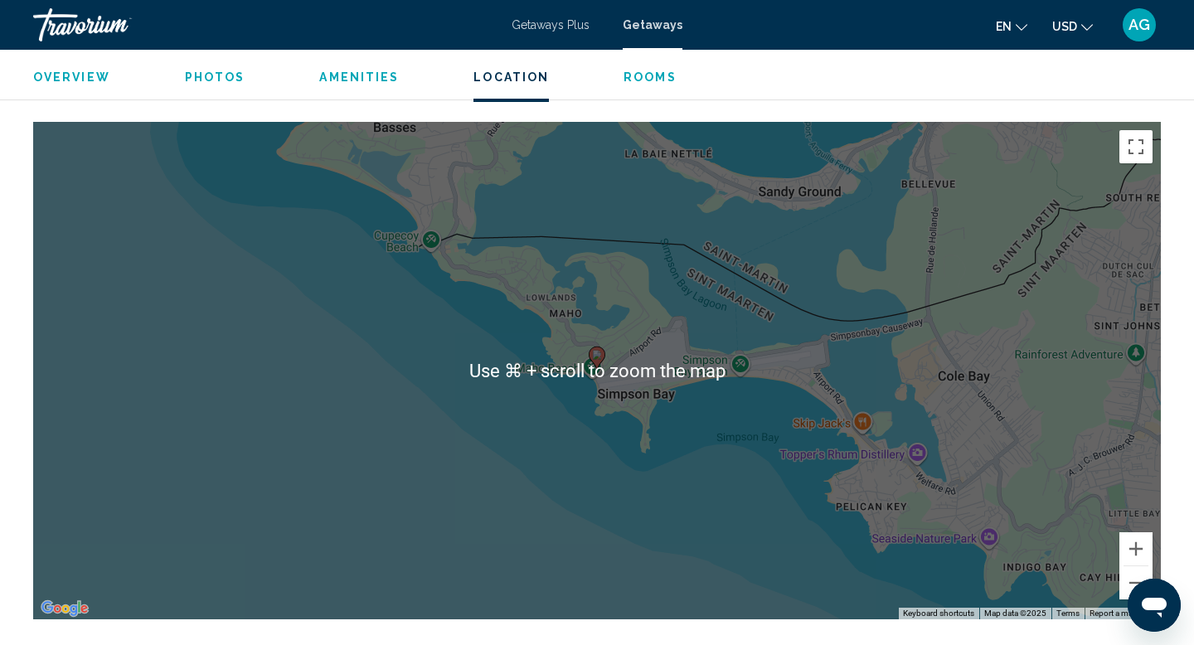
scroll to position [2308, 0]
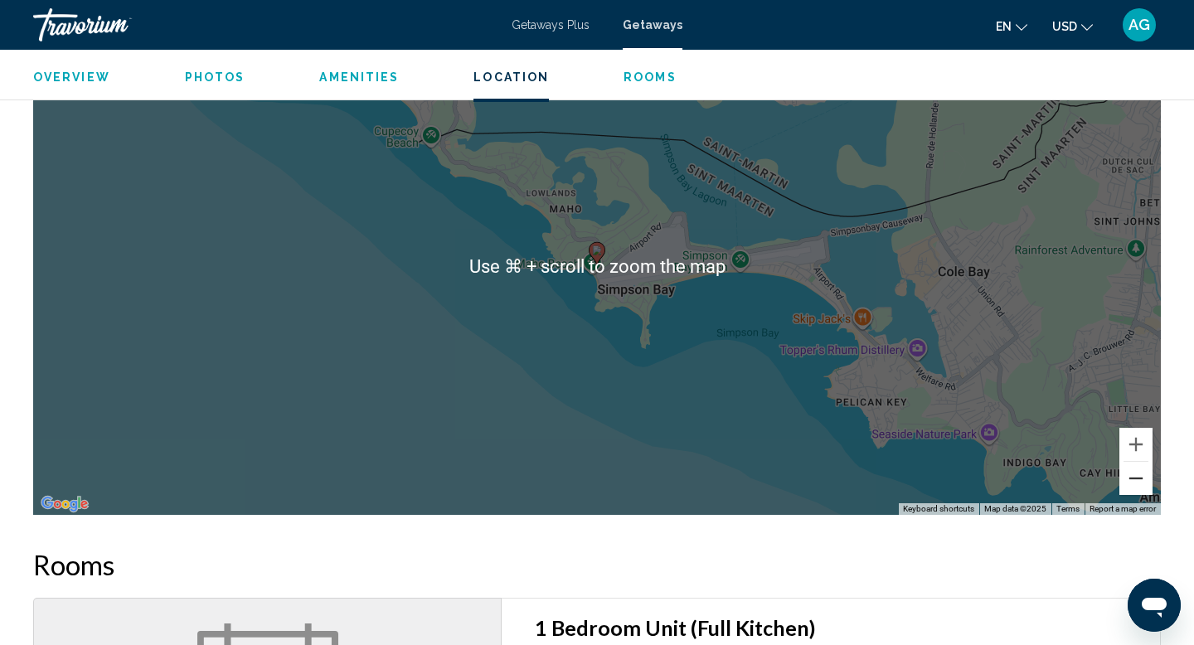
click at [1124, 477] on button "Zoom out" at bounding box center [1135, 478] width 33 height 33
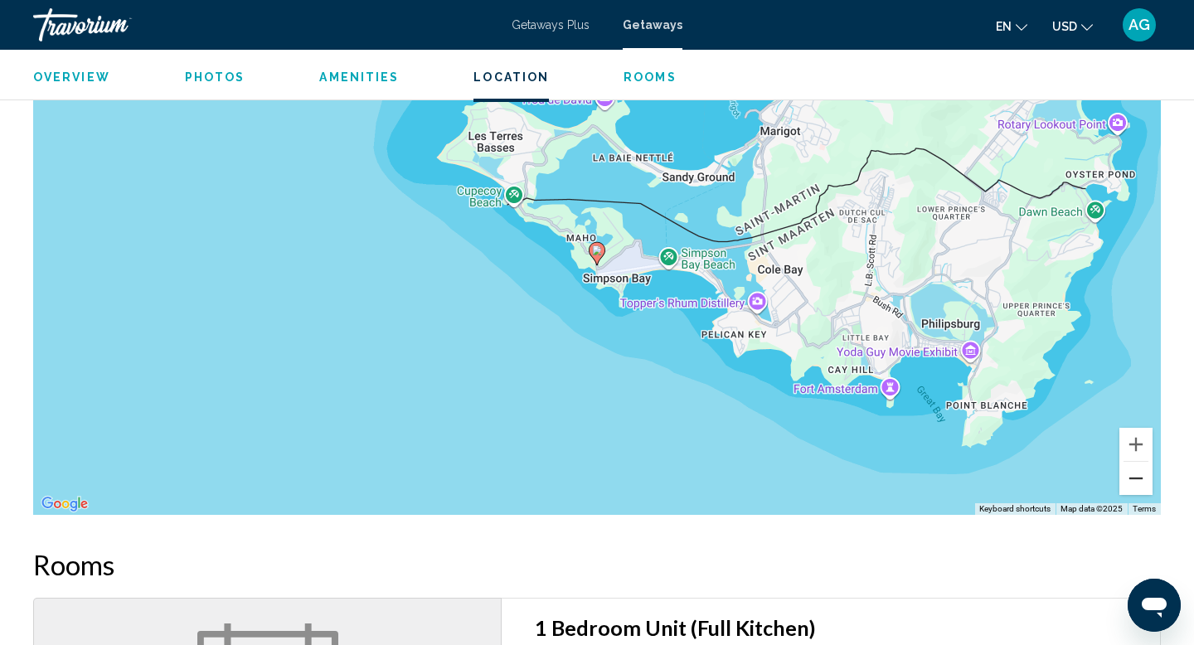
click at [1124, 477] on button "Zoom out" at bounding box center [1135, 478] width 33 height 33
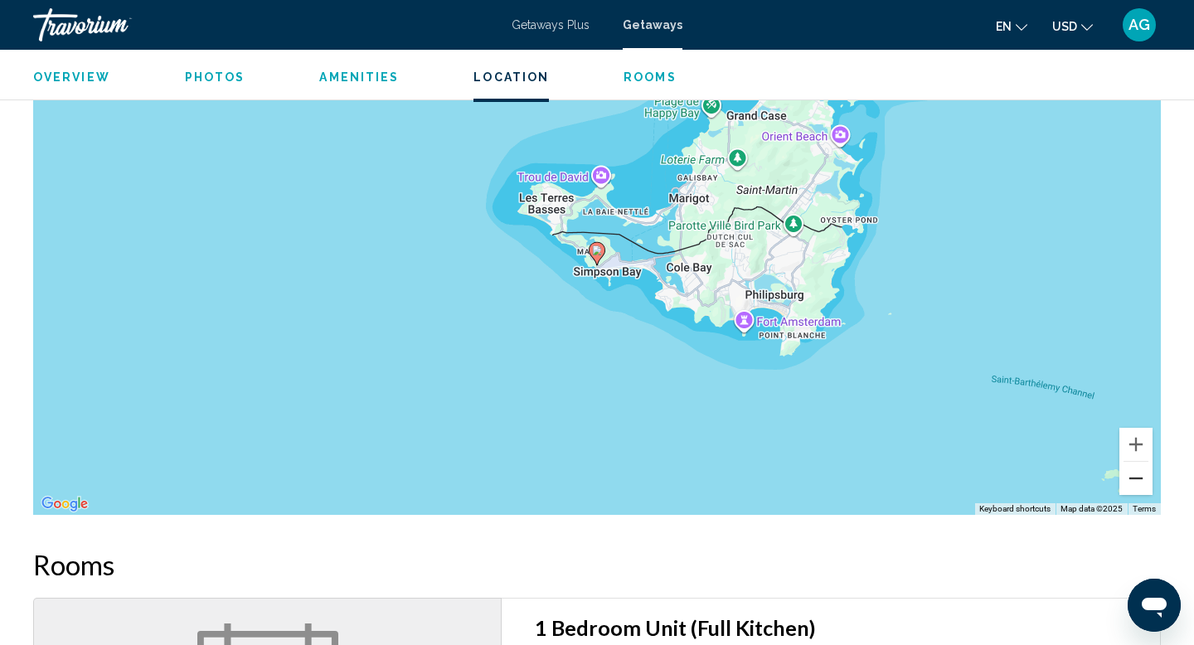
click at [1124, 477] on button "Zoom out" at bounding box center [1135, 478] width 33 height 33
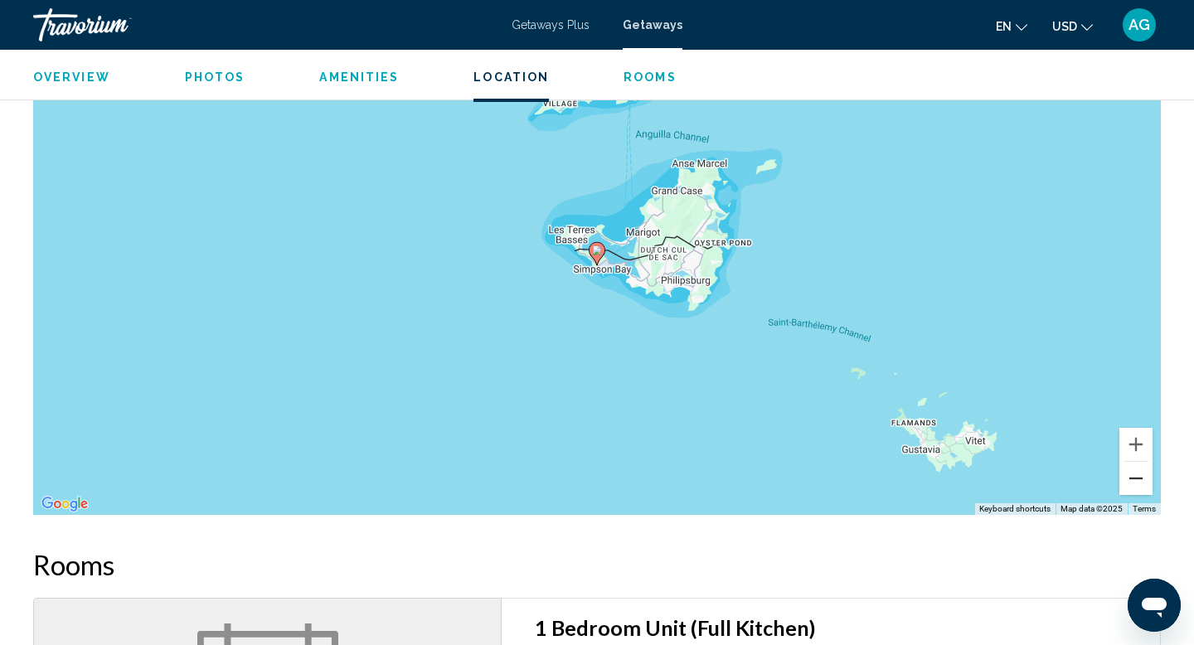
click at [1124, 477] on button "Zoom out" at bounding box center [1135, 478] width 33 height 33
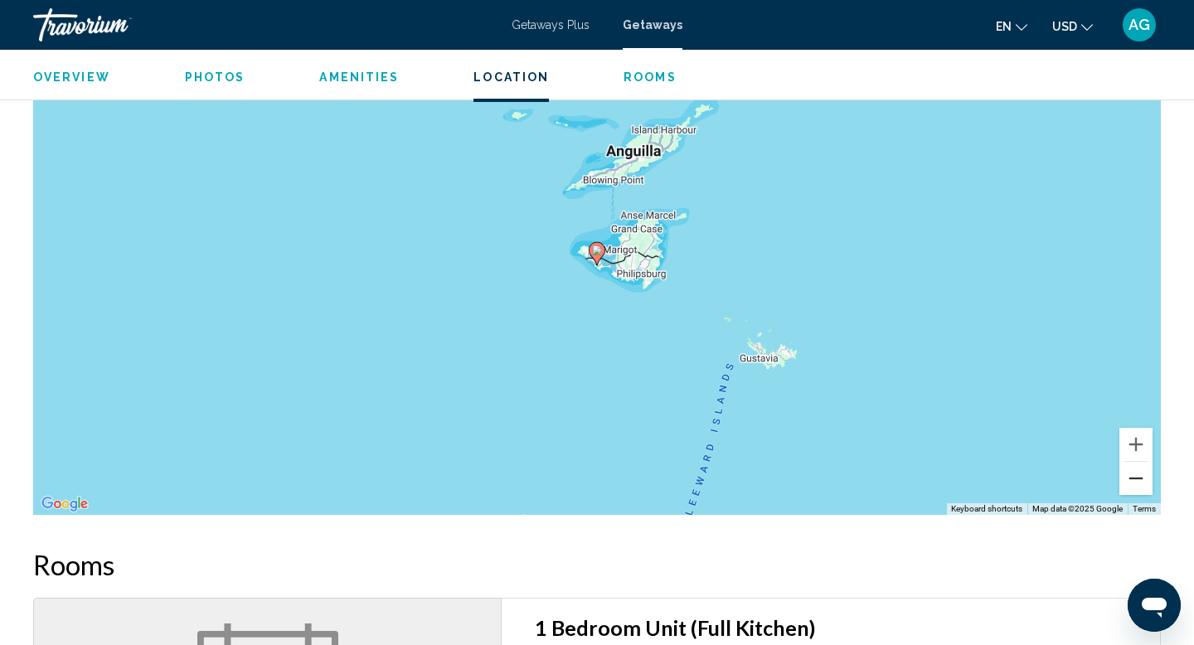
click at [1137, 483] on button "Zoom out" at bounding box center [1135, 478] width 33 height 33
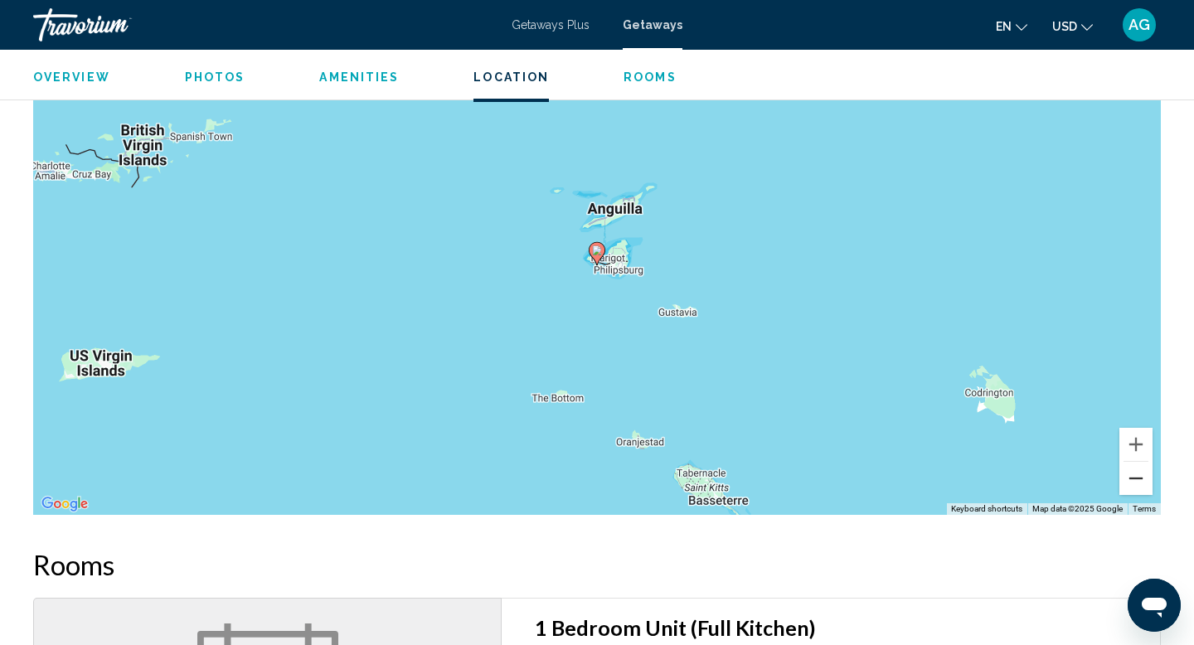
click at [1137, 483] on button "Zoom out" at bounding box center [1135, 478] width 33 height 33
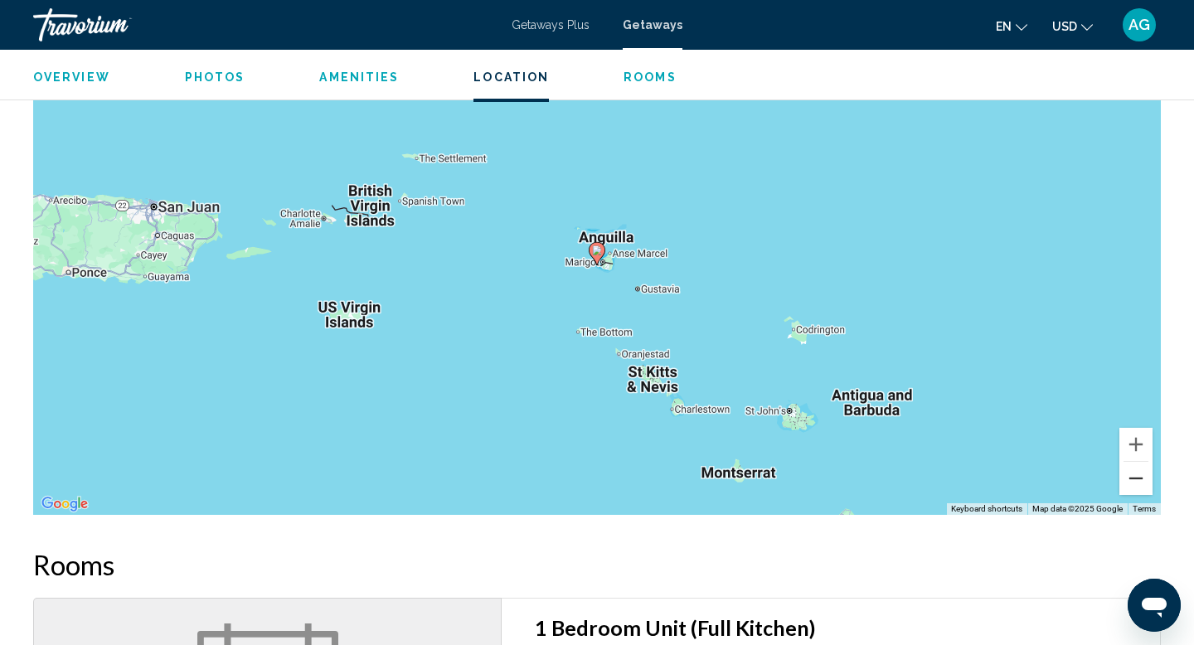
click at [1137, 483] on button "Zoom out" at bounding box center [1135, 478] width 33 height 33
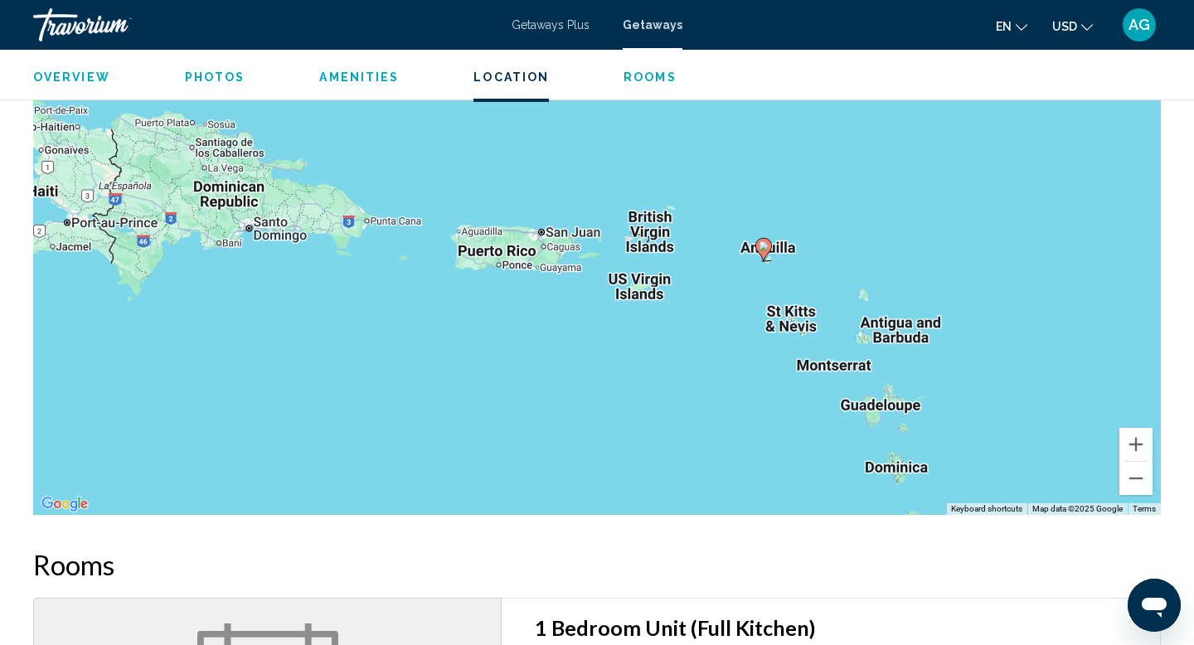
drag, startPoint x: 444, startPoint y: 313, endPoint x: 612, endPoint y: 309, distance: 168.4
click at [612, 309] on div "To activate drag with keyboard, press Alt + Enter. Once in keyboard drag state,…" at bounding box center [597, 266] width 1128 height 498
click at [1138, 440] on button "Zoom in" at bounding box center [1135, 444] width 33 height 33
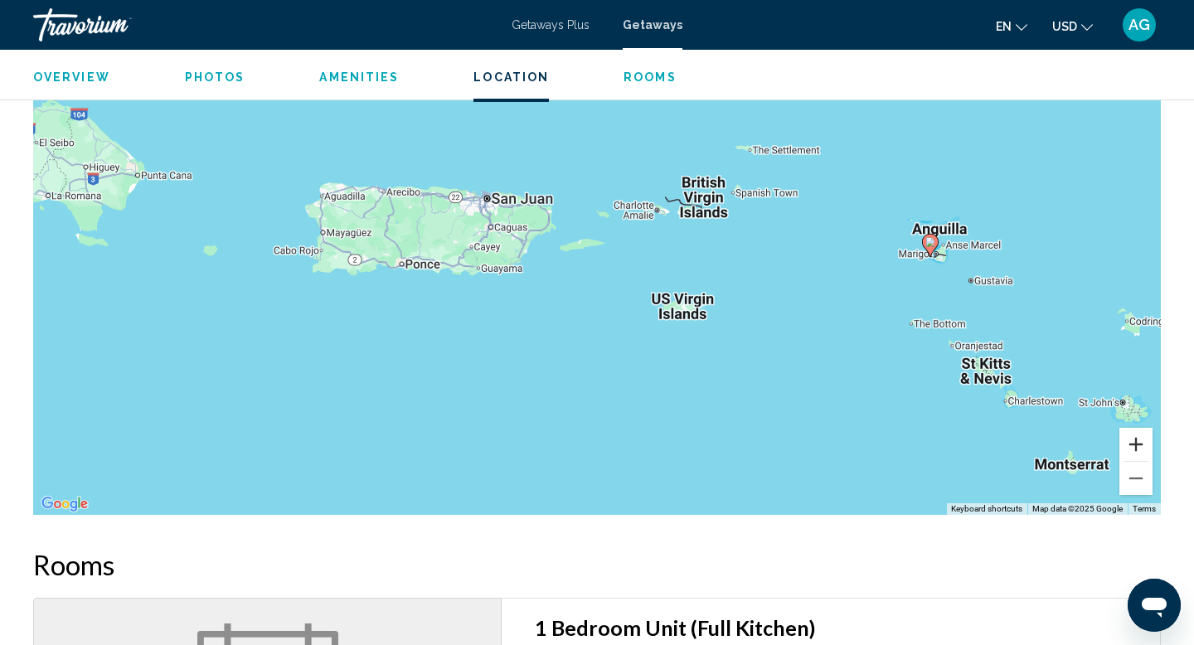
scroll to position [2303, 0]
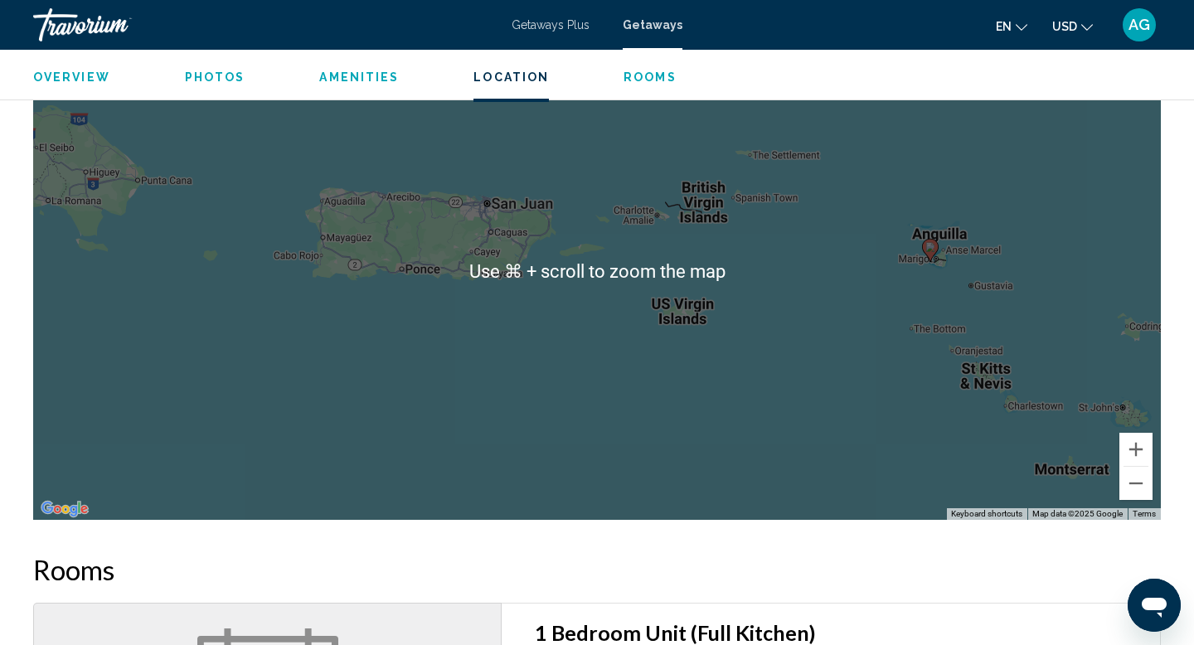
click at [817, 357] on div "To activate drag with keyboard, press Alt + Enter. Once in keyboard drag state,…" at bounding box center [597, 271] width 1128 height 498
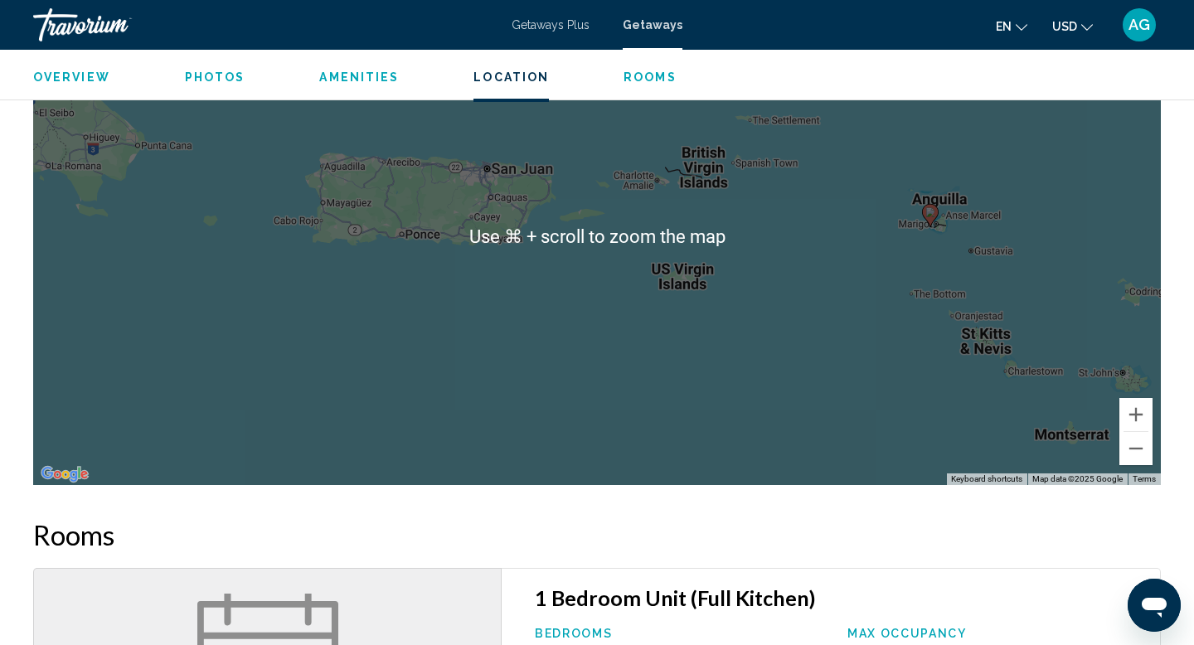
scroll to position [2341, 0]
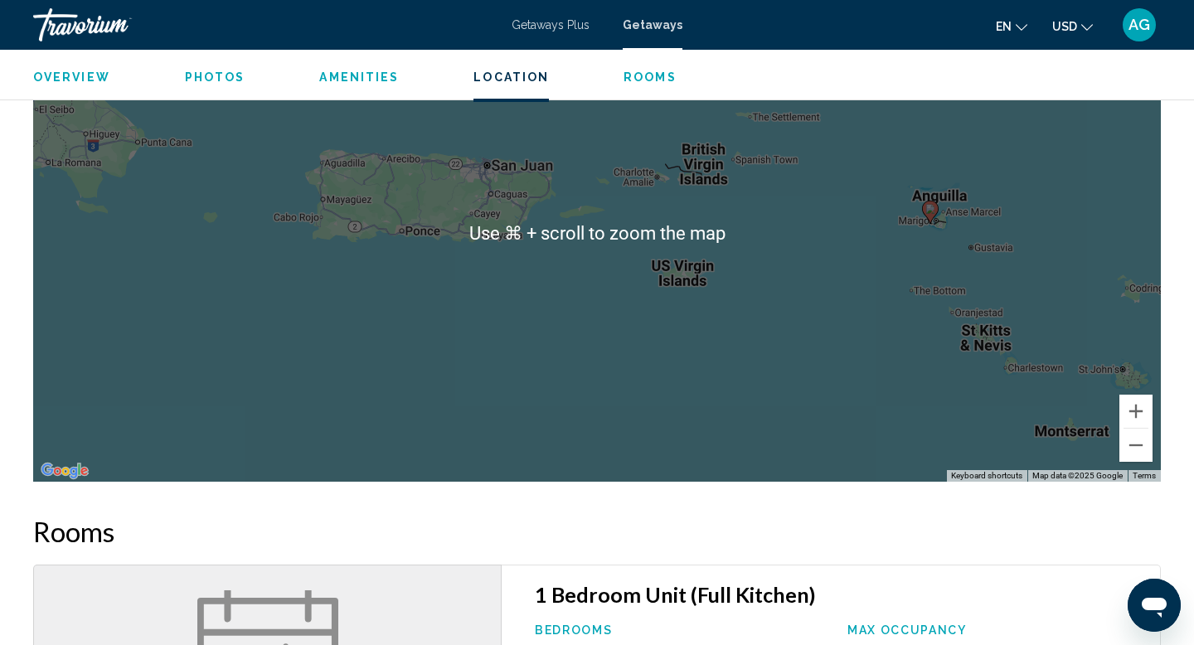
click at [1065, 304] on div "To activate drag with keyboard, press Alt + Enter. Once in keyboard drag state,…" at bounding box center [597, 233] width 1128 height 498
click at [865, 365] on div "To activate drag with keyboard, press Alt + Enter. Once in keyboard drag state,…" at bounding box center [597, 233] width 1128 height 498
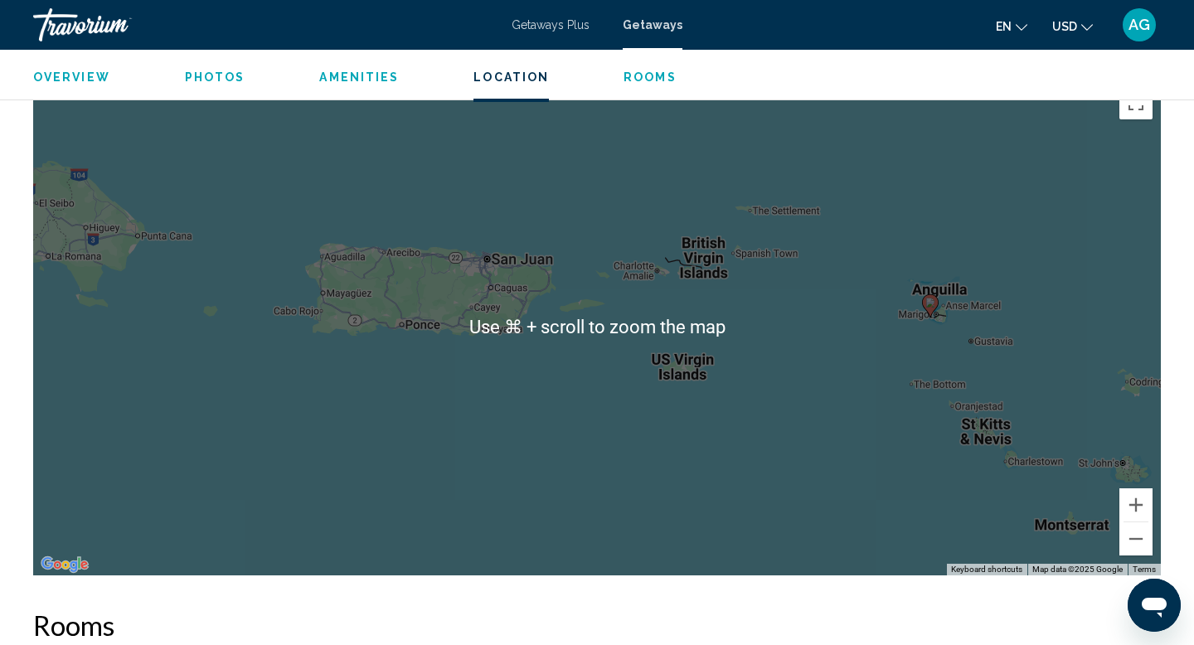
scroll to position [2241, 0]
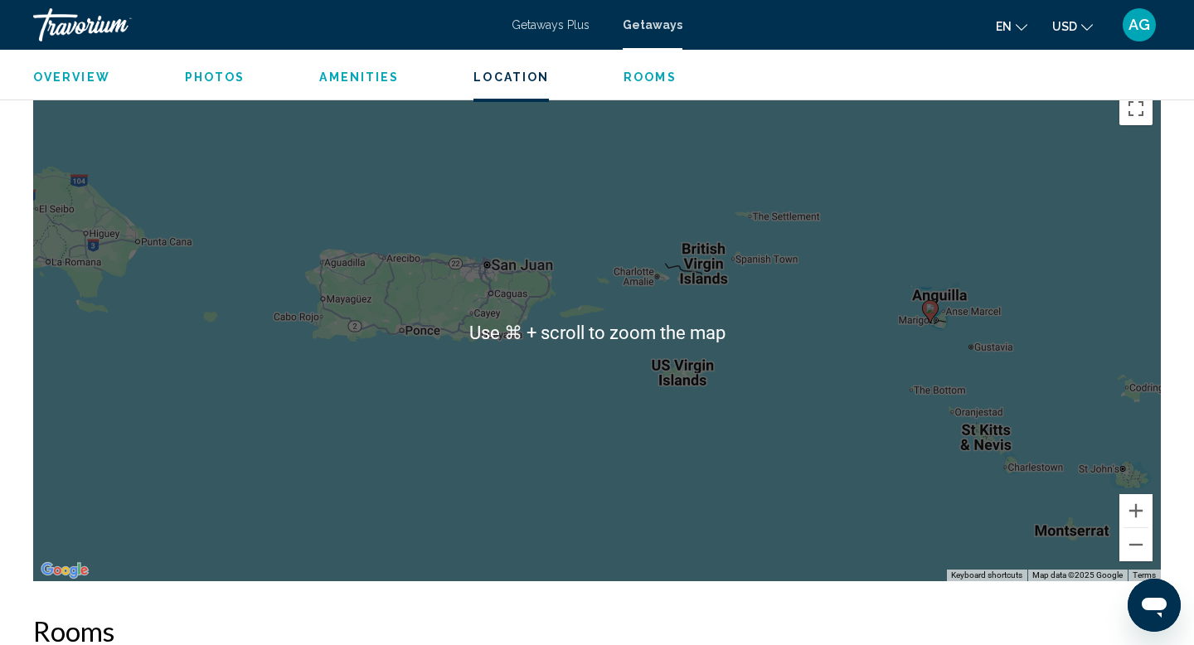
click at [1073, 304] on div "To activate drag with keyboard, press Alt + Enter. Once in keyboard drag state,…" at bounding box center [597, 333] width 1128 height 498
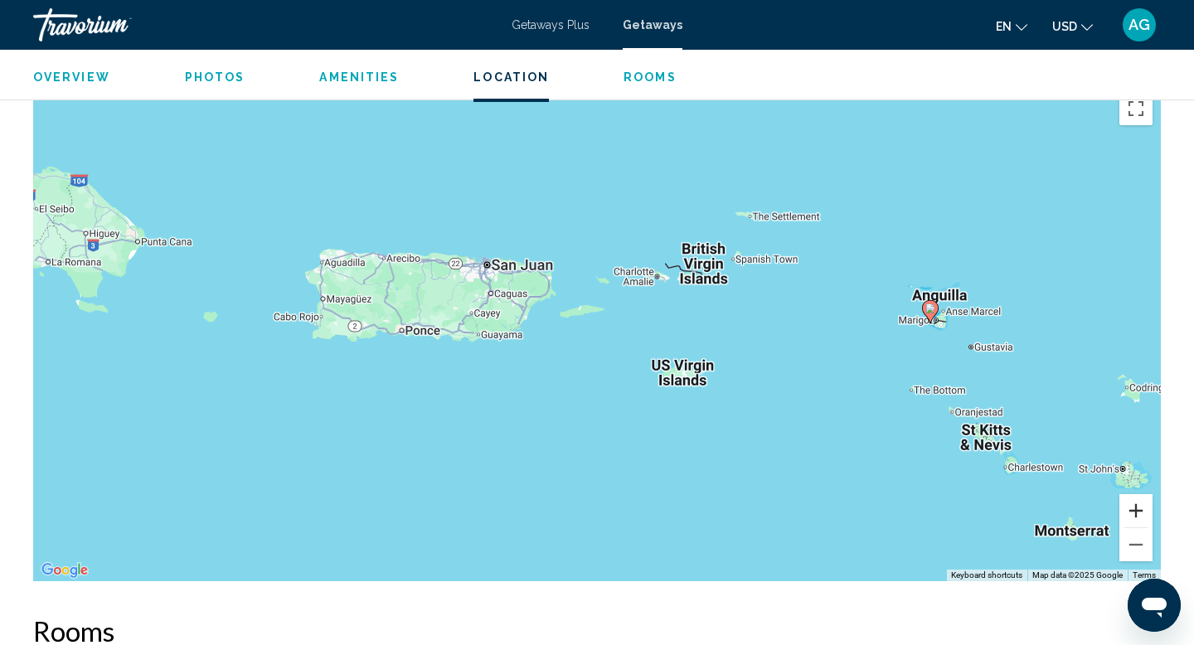
click at [1131, 508] on button "Zoom in" at bounding box center [1135, 510] width 33 height 33
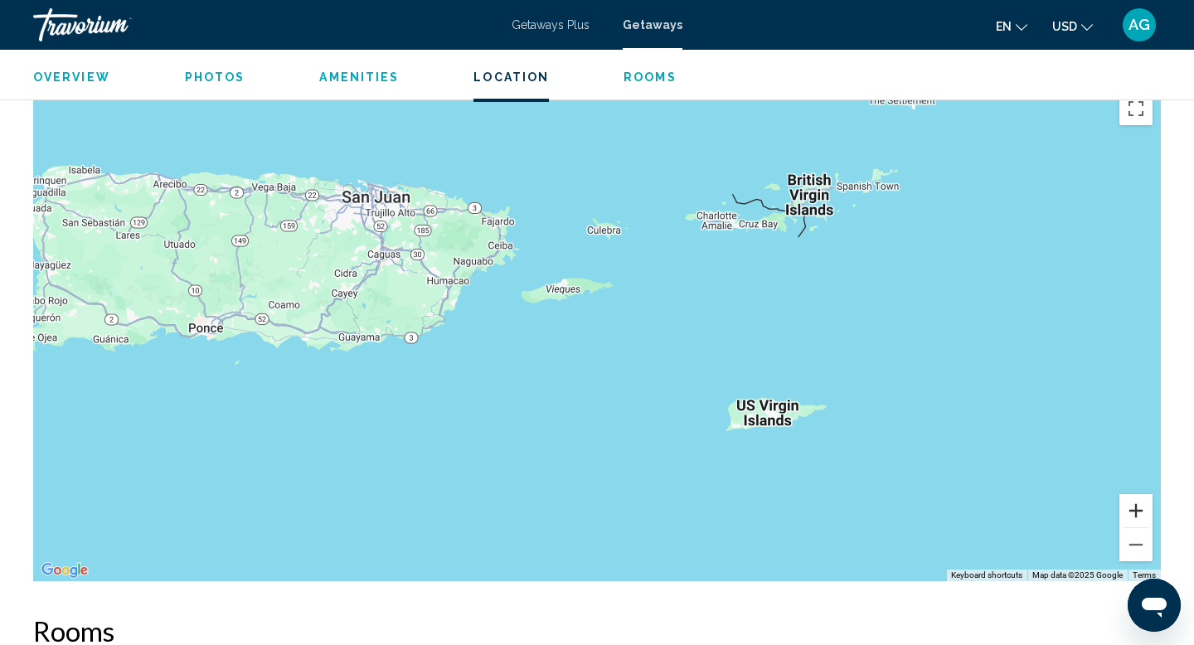
drag, startPoint x: 1131, startPoint y: 508, endPoint x: 687, endPoint y: 272, distance: 503.4
click at [687, 272] on div "To activate drag with keyboard, press Alt + Enter. Once in keyboard drag state,…" at bounding box center [597, 333] width 1128 height 498
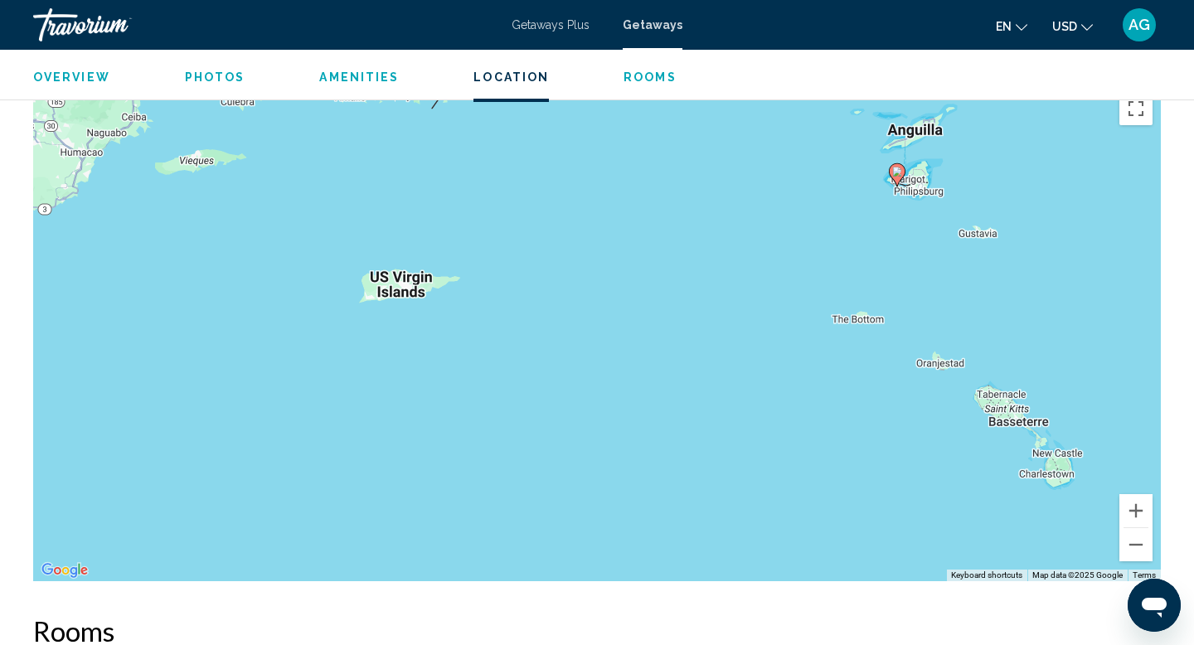
drag, startPoint x: 871, startPoint y: 360, endPoint x: 494, endPoint y: 228, distance: 398.9
click at [494, 228] on div "To activate drag with keyboard, press Alt + Enter. Once in keyboard drag state,…" at bounding box center [597, 333] width 1128 height 498
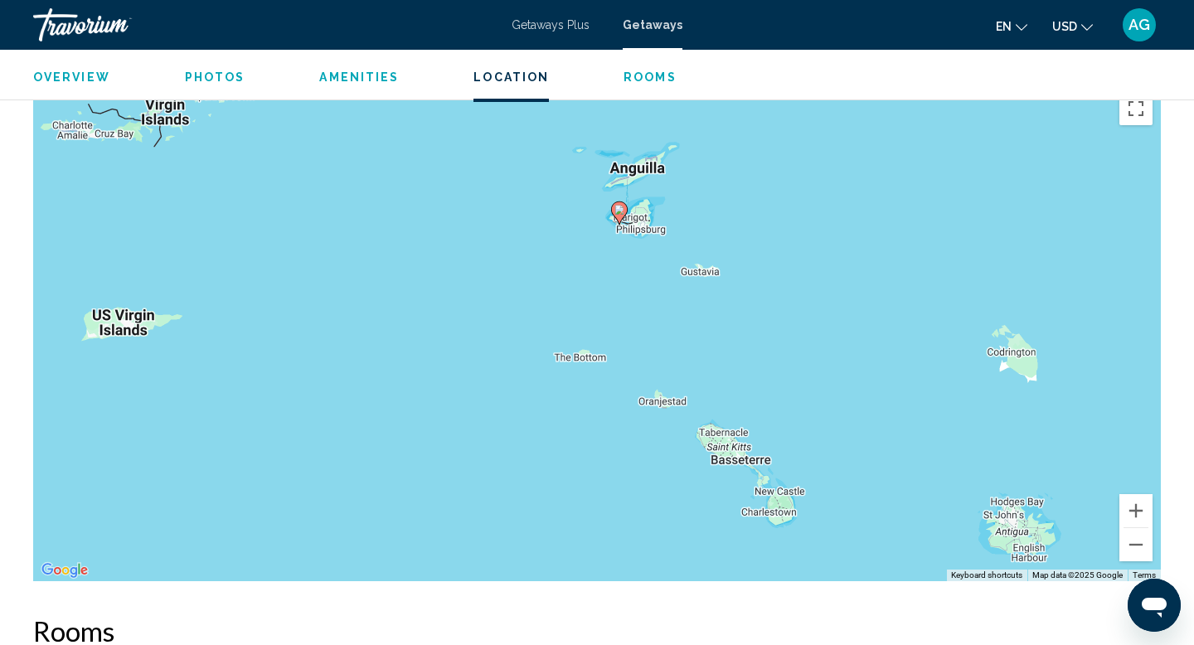
drag, startPoint x: 971, startPoint y: 349, endPoint x: 697, endPoint y: 389, distance: 276.5
click at [697, 389] on div "To activate drag with keyboard, press Alt + Enter. Once in keyboard drag state,…" at bounding box center [597, 333] width 1128 height 498
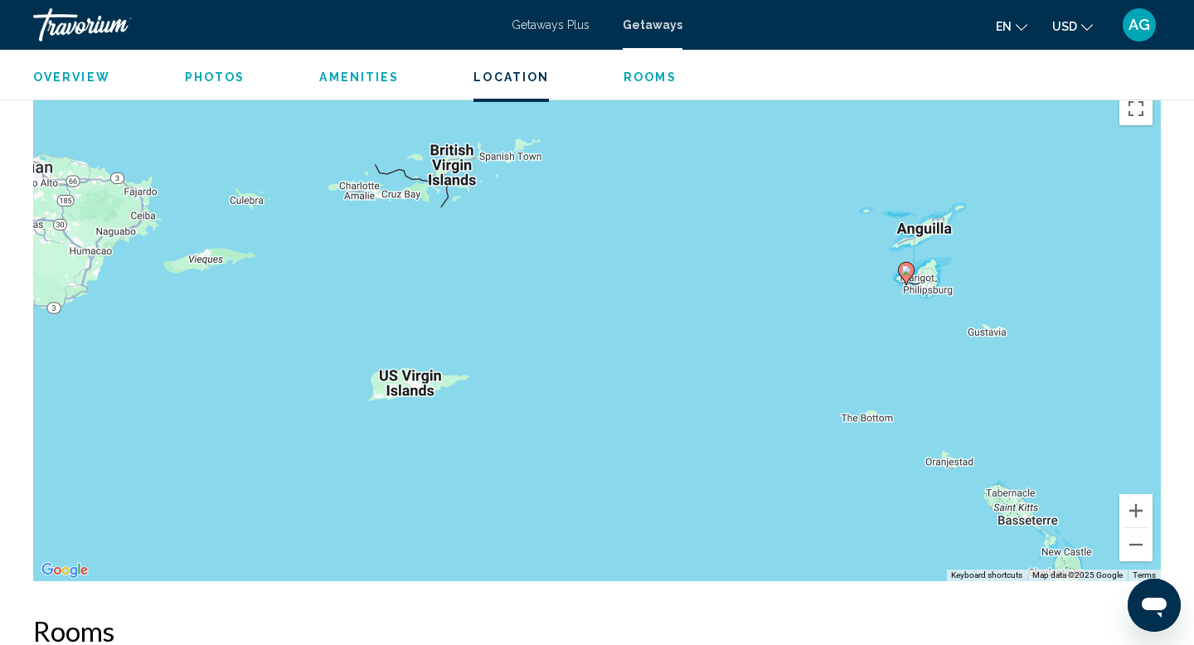
drag, startPoint x: 677, startPoint y: 264, endPoint x: 966, endPoint y: 327, distance: 295.4
click at [966, 327] on div "To activate drag with keyboard, press Alt + Enter. Once in keyboard drag state,…" at bounding box center [597, 333] width 1128 height 498
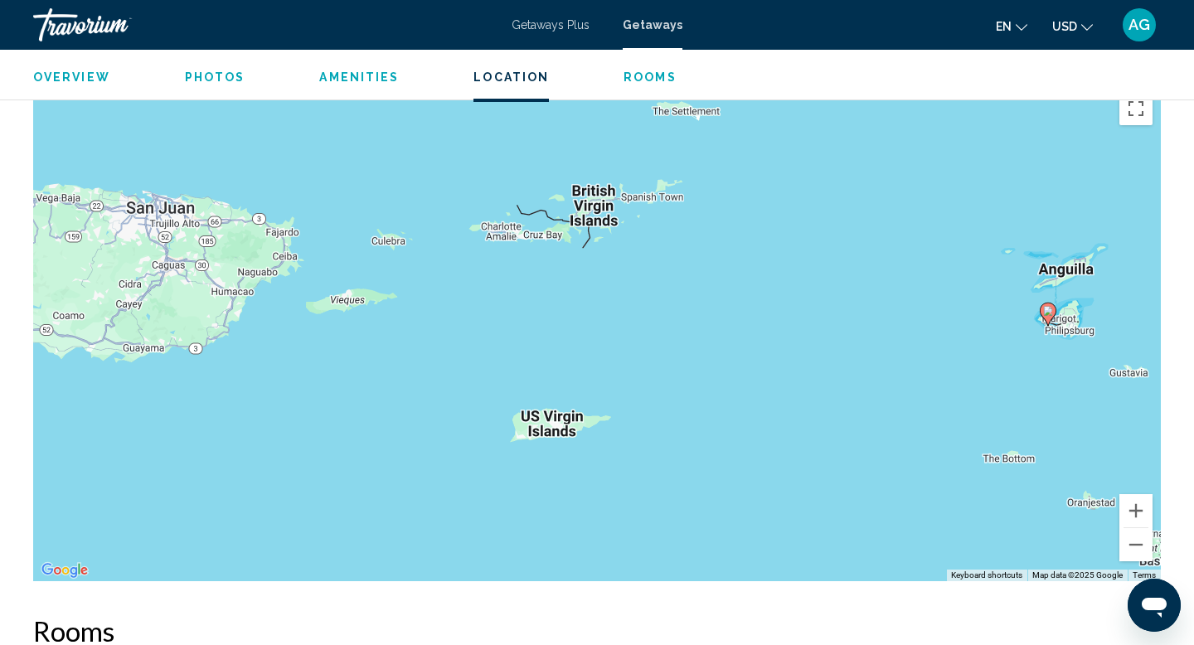
drag, startPoint x: 810, startPoint y: 310, endPoint x: 954, endPoint y: 352, distance: 150.3
click at [954, 352] on div "To activate drag with keyboard, press Alt + Enter. Once in keyboard drag state,…" at bounding box center [597, 333] width 1128 height 498
click at [1145, 518] on button "Zoom in" at bounding box center [1135, 510] width 33 height 33
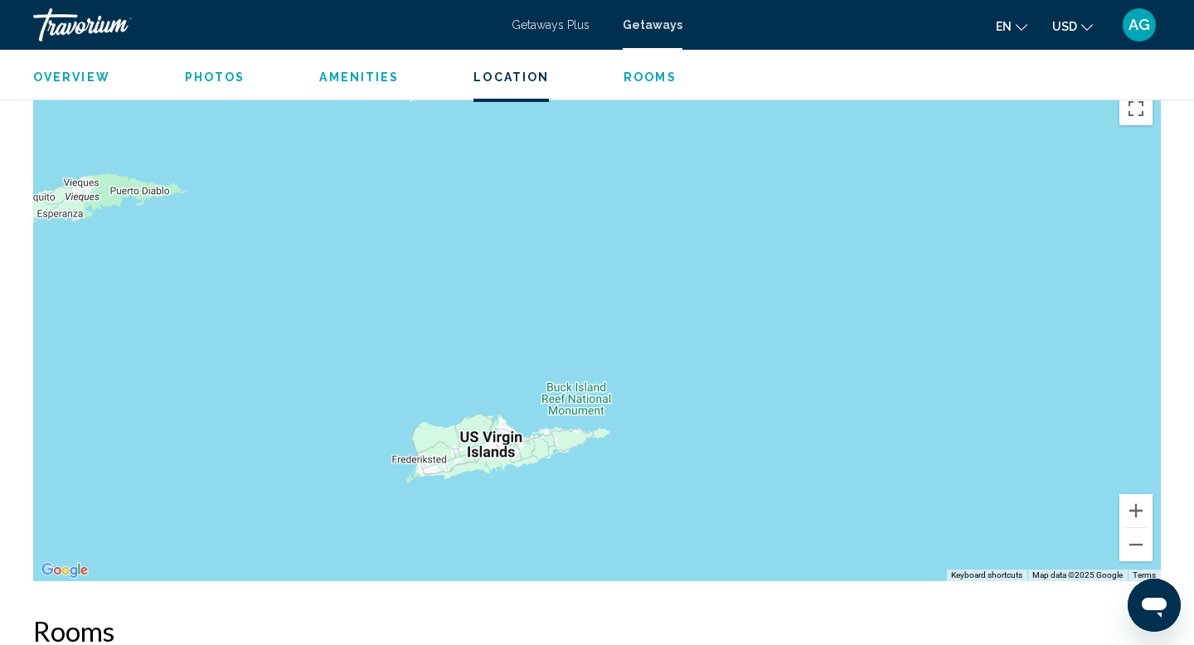
drag, startPoint x: 813, startPoint y: 460, endPoint x: 790, endPoint y: 252, distance: 209.3
click at [790, 252] on div "To activate drag with keyboard, press Alt + Enter. Once in keyboard drag state,…" at bounding box center [597, 333] width 1128 height 498
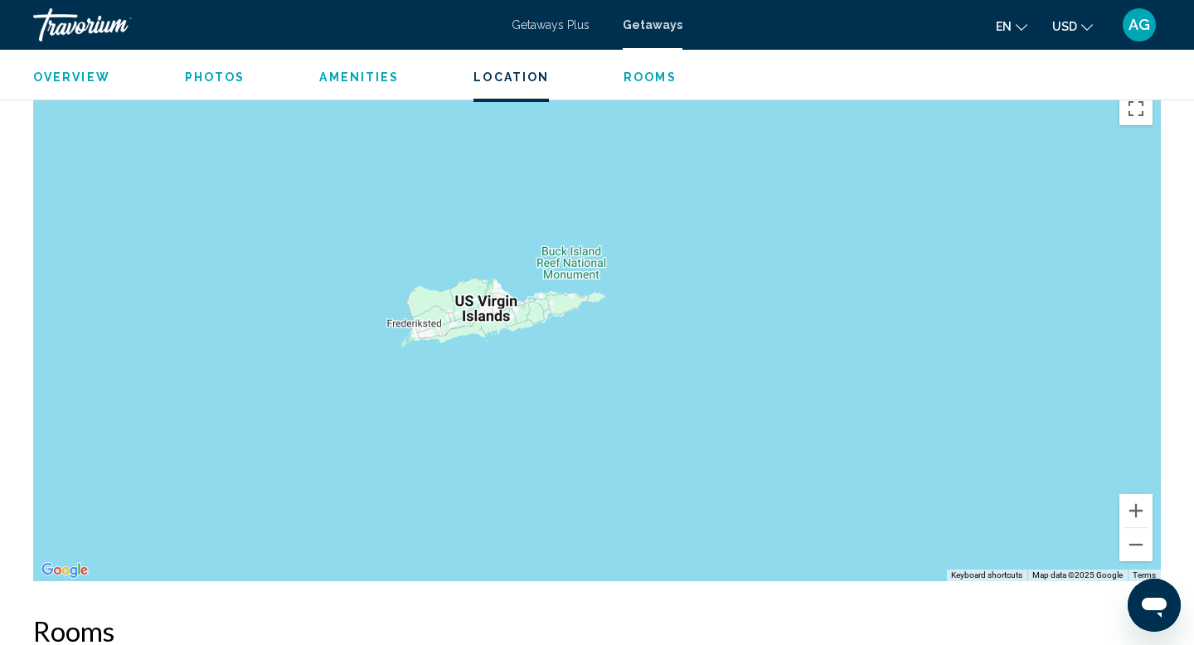
click at [464, 318] on div "To activate drag with keyboard, press Alt + Enter. Once in keyboard drag state,…" at bounding box center [597, 333] width 1128 height 498
click at [584, 273] on div "To activate drag with keyboard, press Alt + Enter. Once in keyboard drag state,…" at bounding box center [597, 333] width 1128 height 498
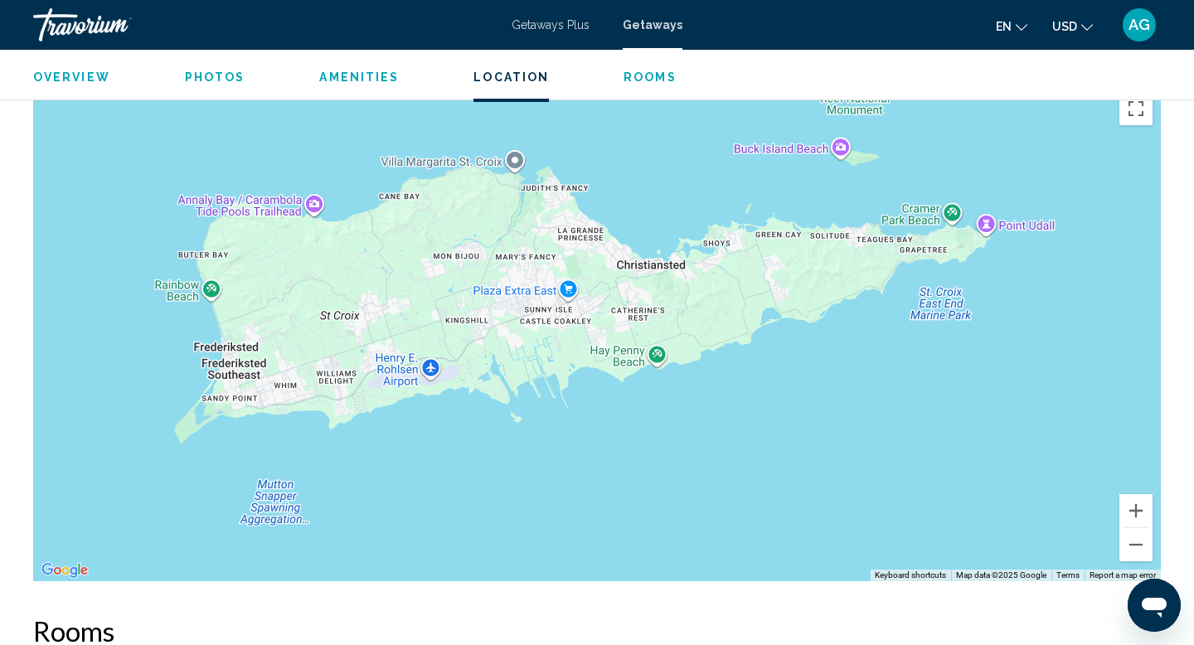
drag, startPoint x: 493, startPoint y: 339, endPoint x: 541, endPoint y: 419, distance: 93.4
click at [541, 419] on div "[GEOGRAPHIC_DATA] [GEOGRAPHIC_DATA] [GEOGRAPHIC_DATA][US_STATE] View on Google …" at bounding box center [597, 333] width 1128 height 498
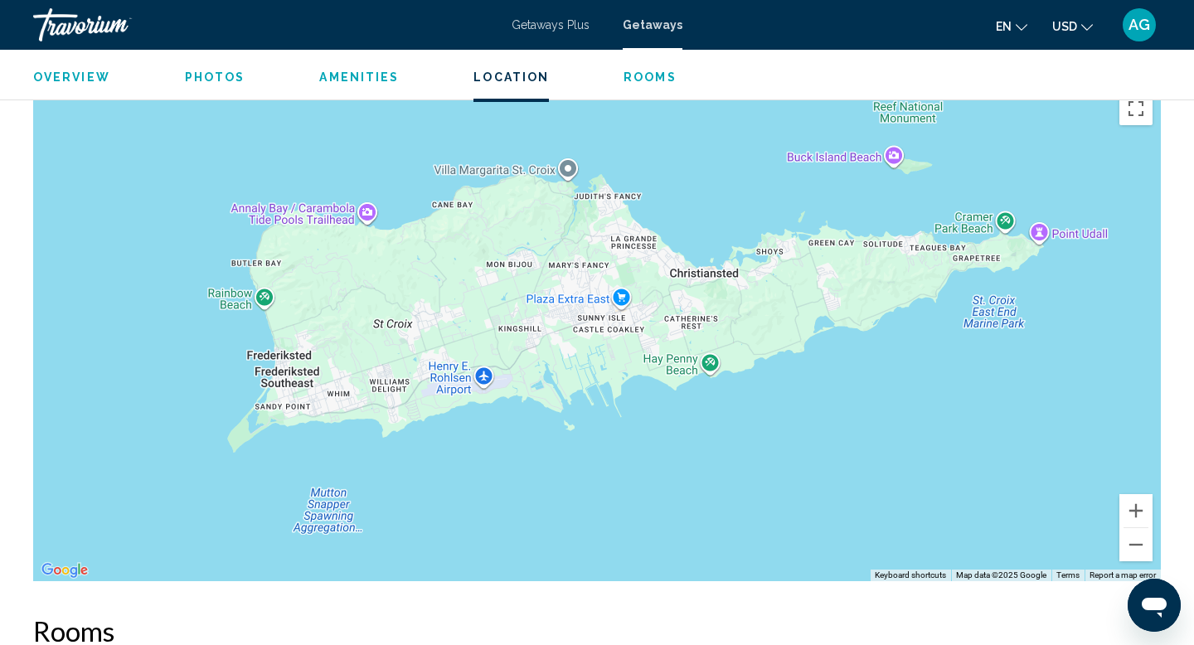
drag, startPoint x: 549, startPoint y: 410, endPoint x: 609, endPoint y: 419, distance: 60.3
click at [609, 419] on div "[GEOGRAPHIC_DATA] [GEOGRAPHIC_DATA] [GEOGRAPHIC_DATA][US_STATE] View on Google …" at bounding box center [597, 333] width 1128 height 498
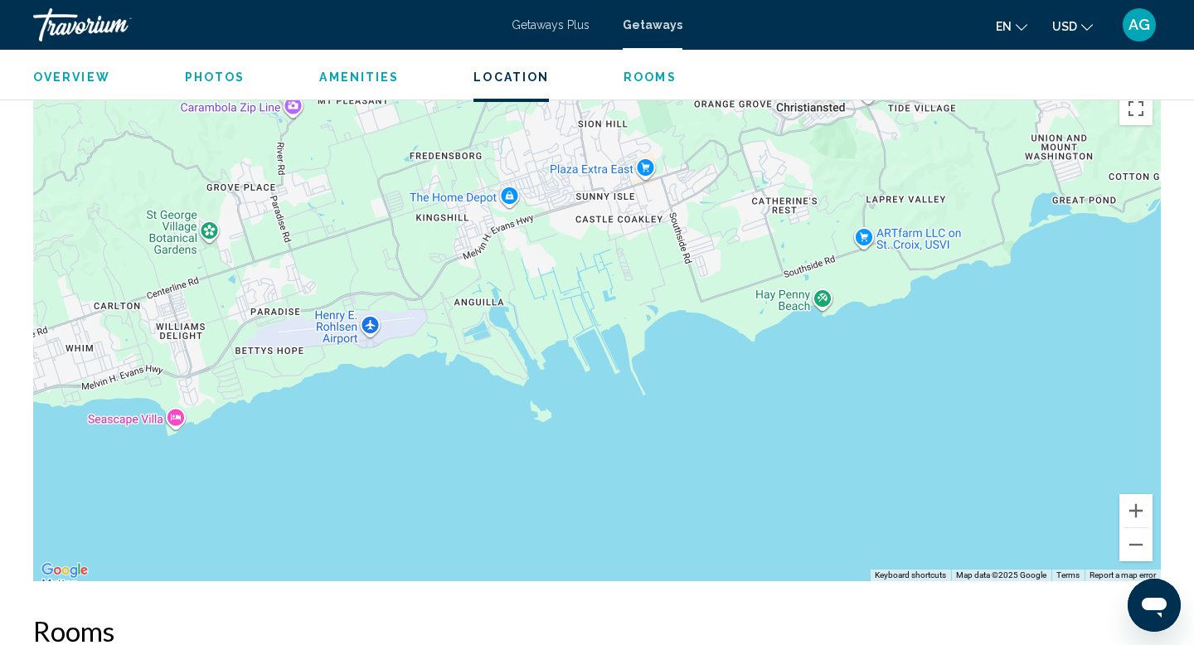
drag, startPoint x: 666, startPoint y: 527, endPoint x: 735, endPoint y: 619, distance: 114.3
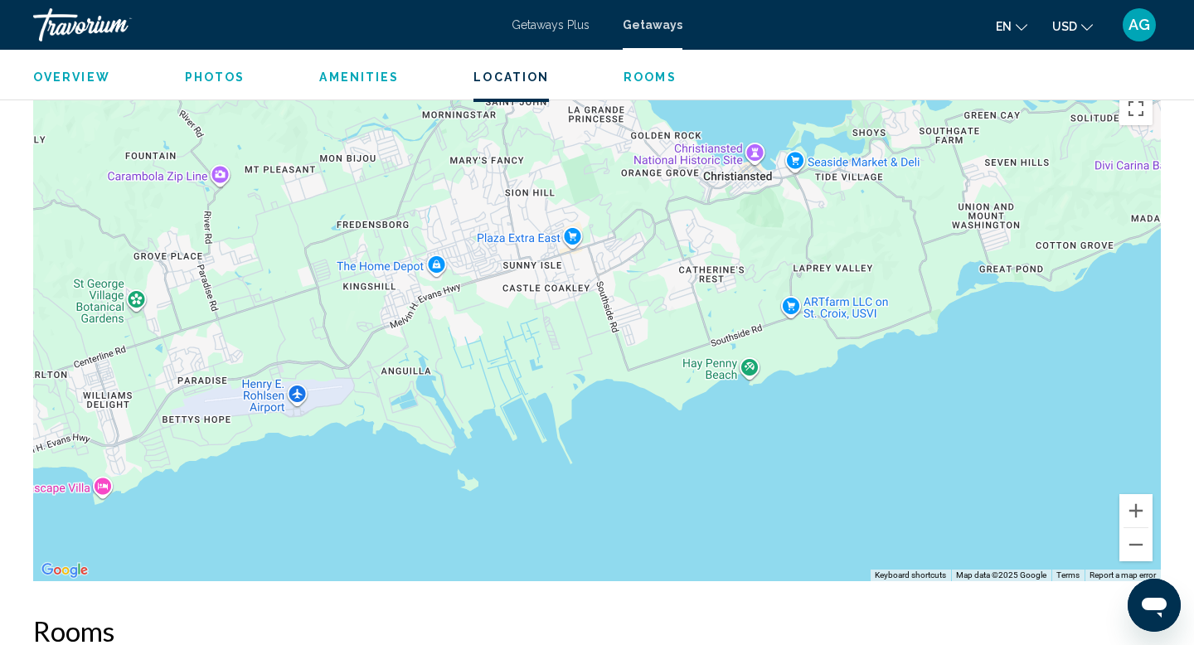
drag, startPoint x: 807, startPoint y: 511, endPoint x: 732, endPoint y: 579, distance: 101.0
click at [732, 579] on div "[GEOGRAPHIC_DATA] [GEOGRAPHIC_DATA] [GEOGRAPHIC_DATA][US_STATE] View on Google …" at bounding box center [597, 333] width 1128 height 498
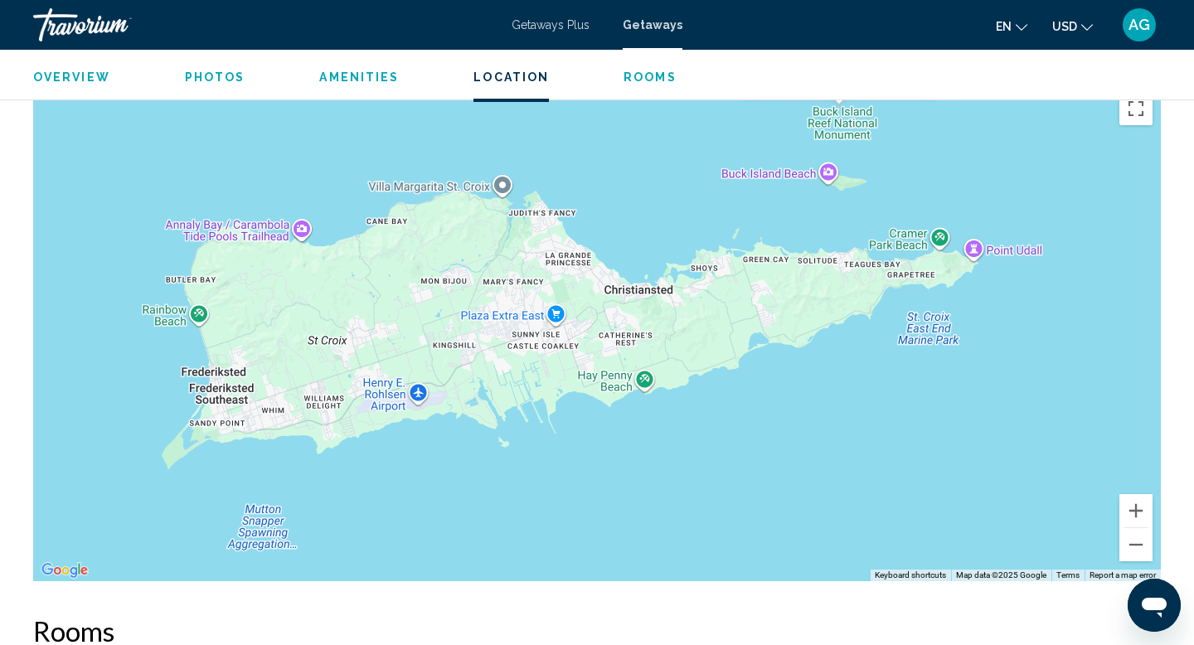
drag, startPoint x: 551, startPoint y: 429, endPoint x: 459, endPoint y: 341, distance: 127.9
click at [459, 341] on div "[GEOGRAPHIC_DATA] [GEOGRAPHIC_DATA] [GEOGRAPHIC_DATA][US_STATE] View on Google …" at bounding box center [597, 333] width 1128 height 498
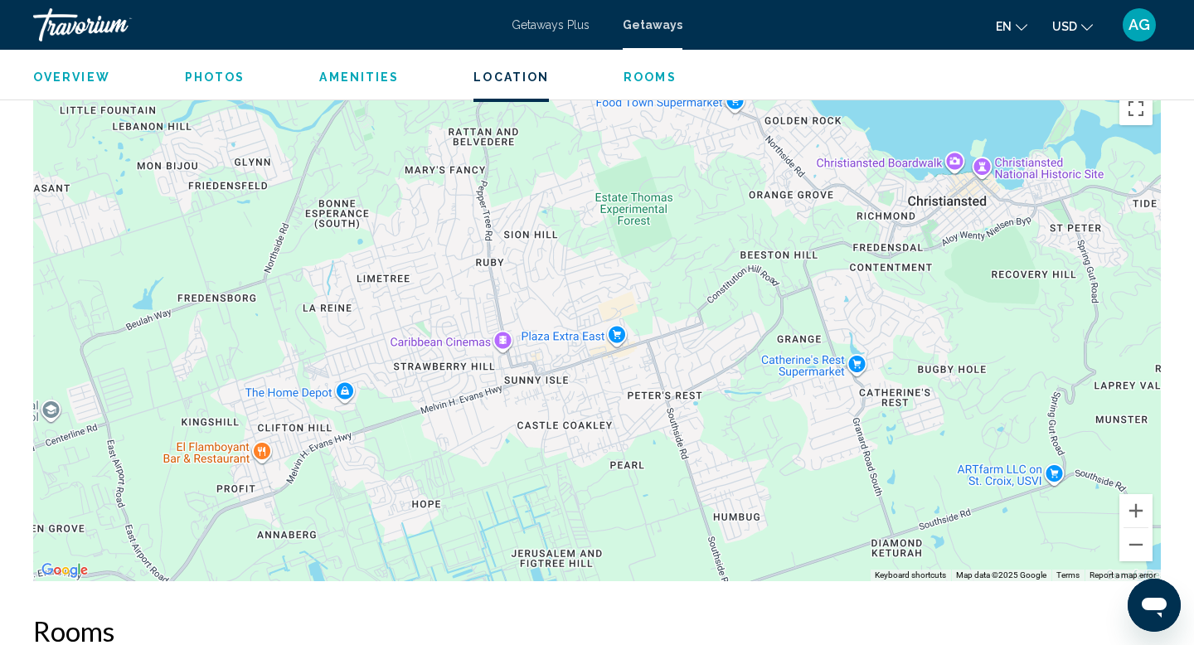
drag, startPoint x: 459, startPoint y: 341, endPoint x: 199, endPoint y: 402, distance: 266.7
click at [199, 402] on div "[GEOGRAPHIC_DATA] [GEOGRAPHIC_DATA] [GEOGRAPHIC_DATA][US_STATE] View on Google …" at bounding box center [597, 333] width 1128 height 498
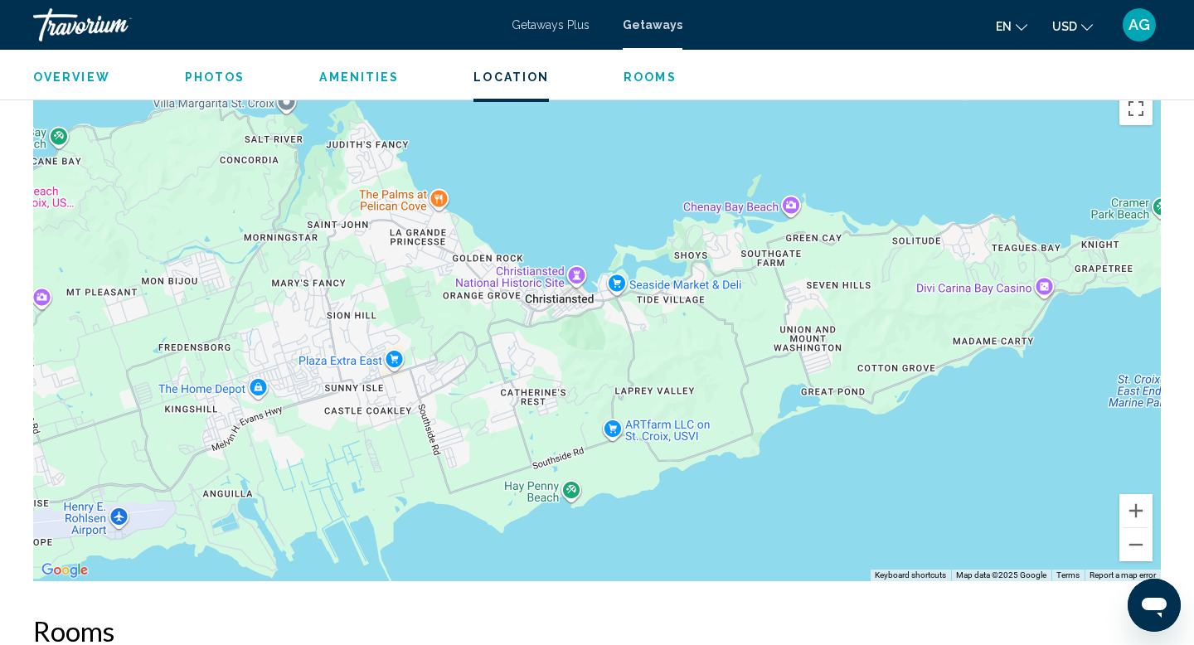
click at [550, 308] on div "[GEOGRAPHIC_DATA] [GEOGRAPHIC_DATA] [GEOGRAPHIC_DATA][US_STATE] View on Google …" at bounding box center [597, 333] width 1128 height 498
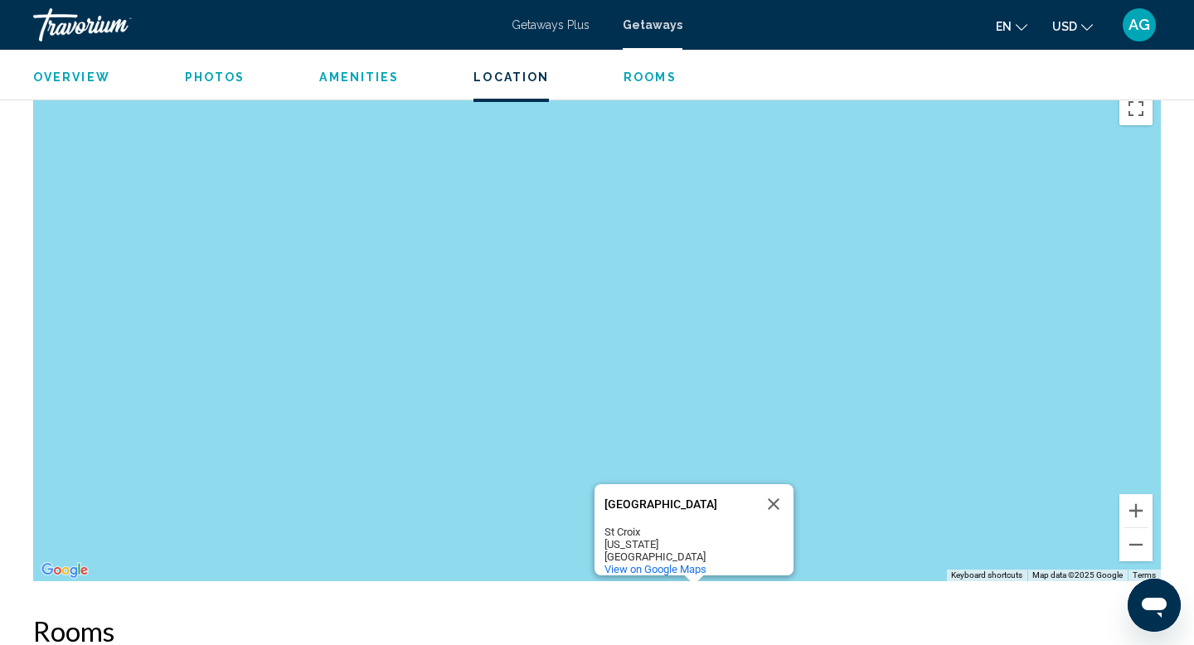
drag, startPoint x: 788, startPoint y: 376, endPoint x: 695, endPoint y: 644, distance: 284.2
click at [1132, 552] on button "Zoom out" at bounding box center [1135, 544] width 33 height 33
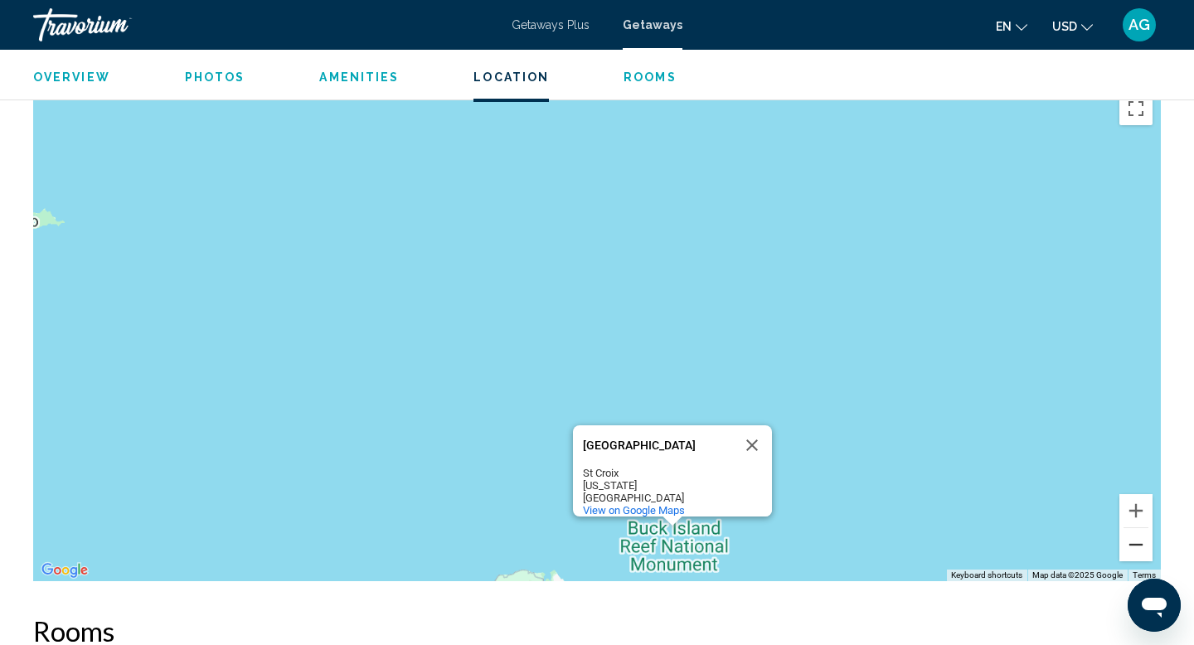
click at [1132, 552] on button "Zoom out" at bounding box center [1135, 544] width 33 height 33
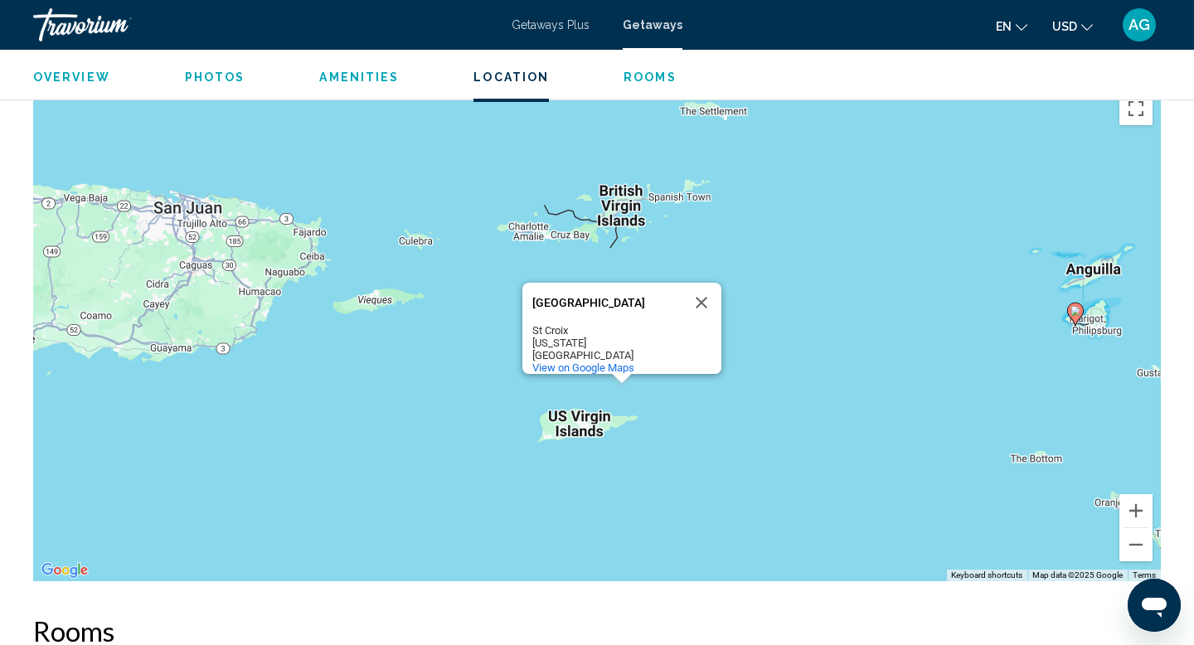
click at [667, 199] on div "To activate drag with keyboard, press Alt + Enter. Once in keyboard drag state,…" at bounding box center [597, 333] width 1128 height 498
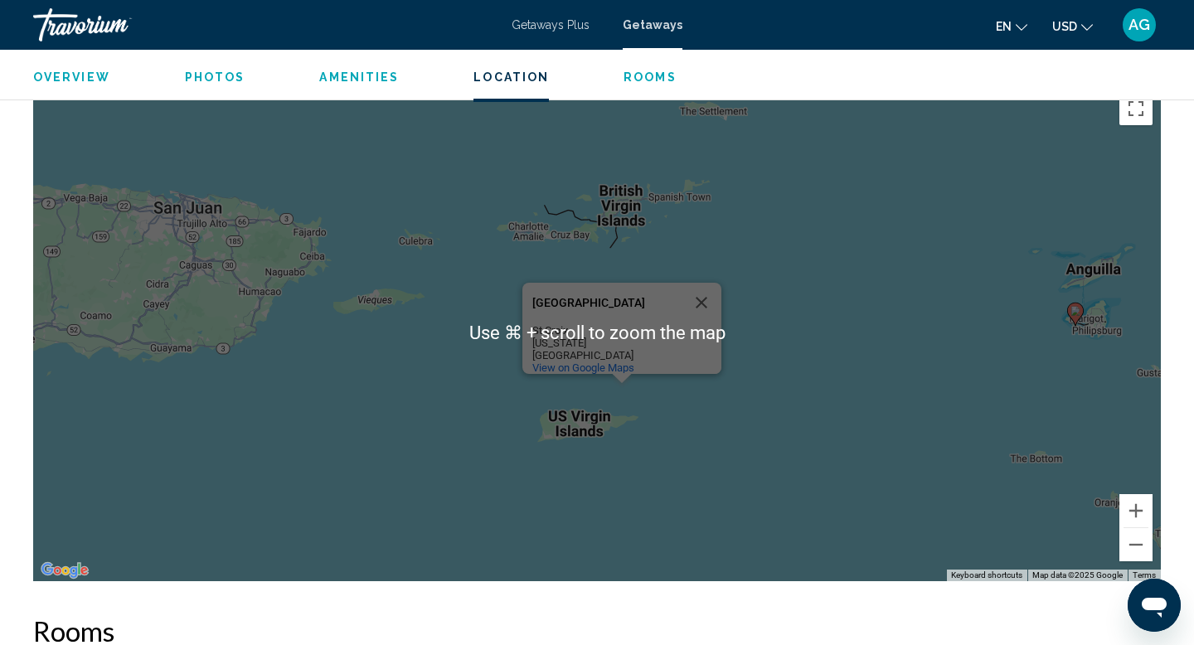
click at [563, 219] on div "To activate drag with keyboard, press Alt + Enter. Once in keyboard drag state,…" at bounding box center [597, 333] width 1128 height 498
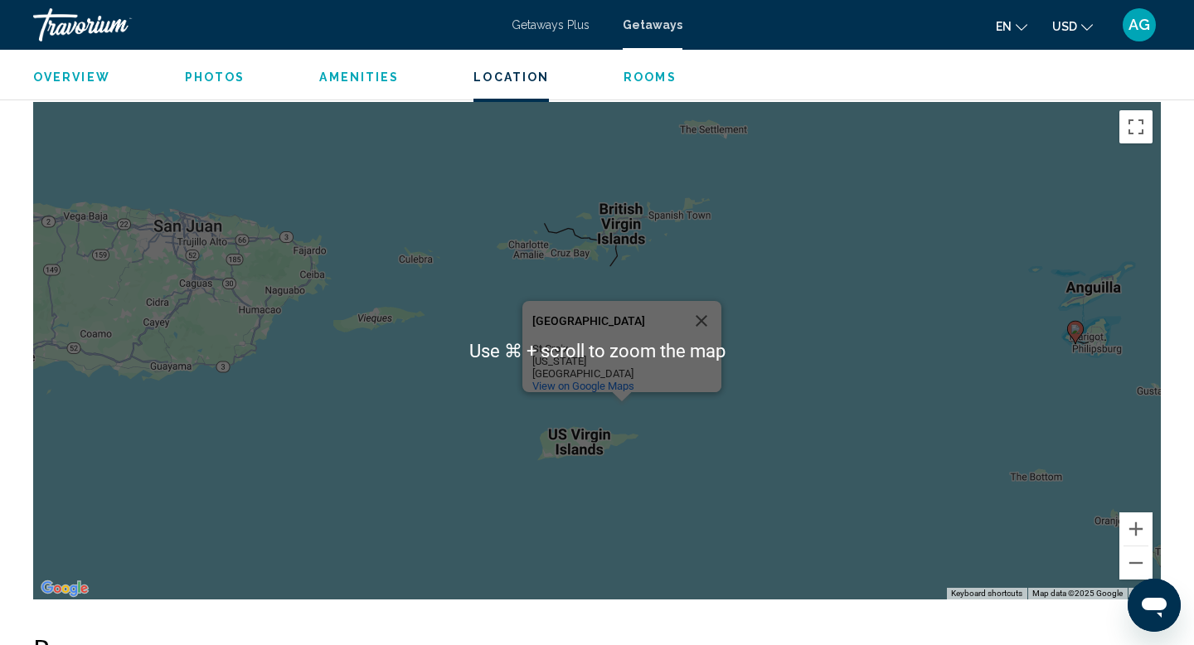
scroll to position [2221, 0]
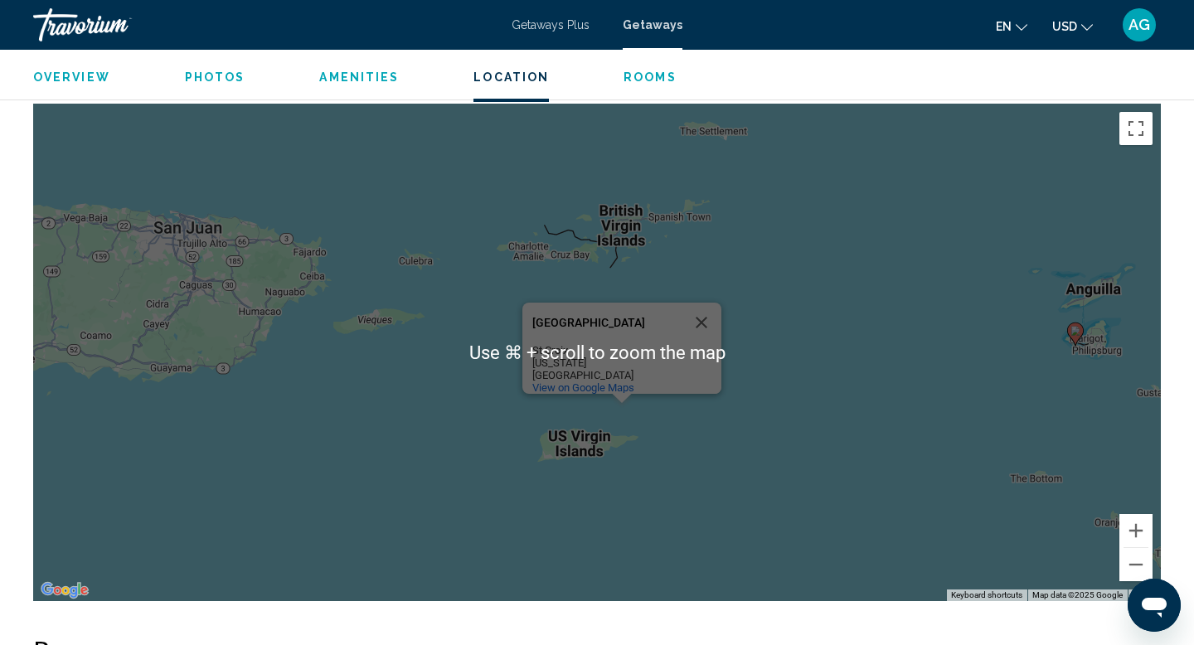
click at [431, 344] on div "To activate drag with keyboard, press Alt + Enter. Once in keyboard drag state,…" at bounding box center [597, 353] width 1128 height 498
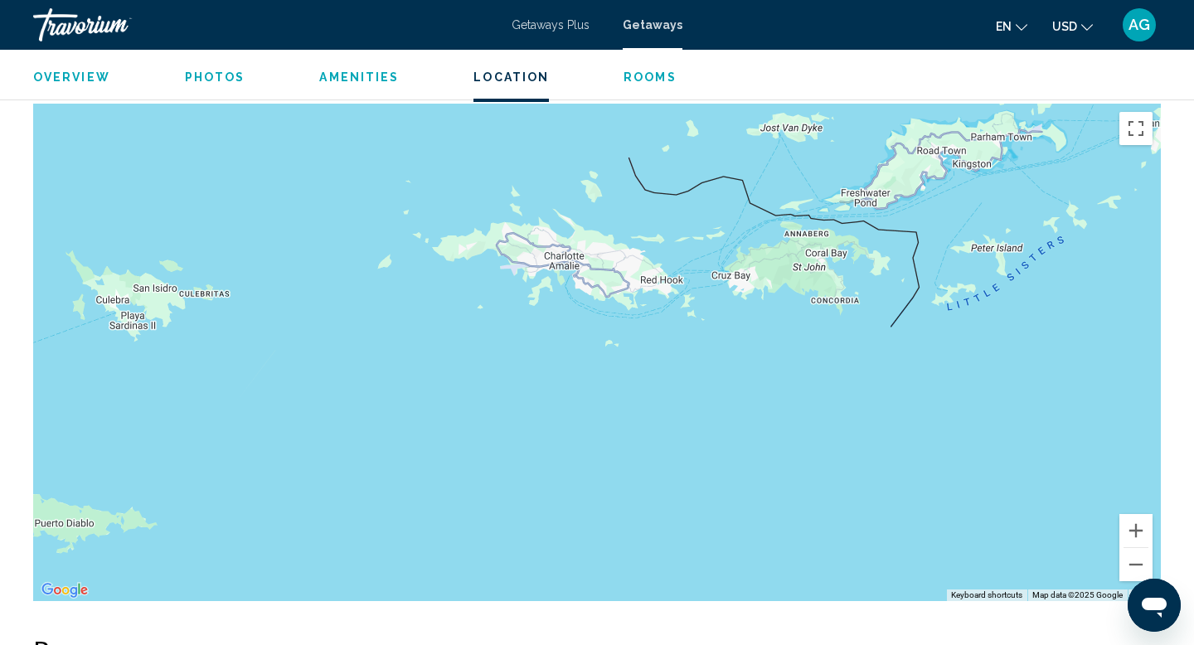
drag, startPoint x: 600, startPoint y: 345, endPoint x: 506, endPoint y: 643, distance: 312.3
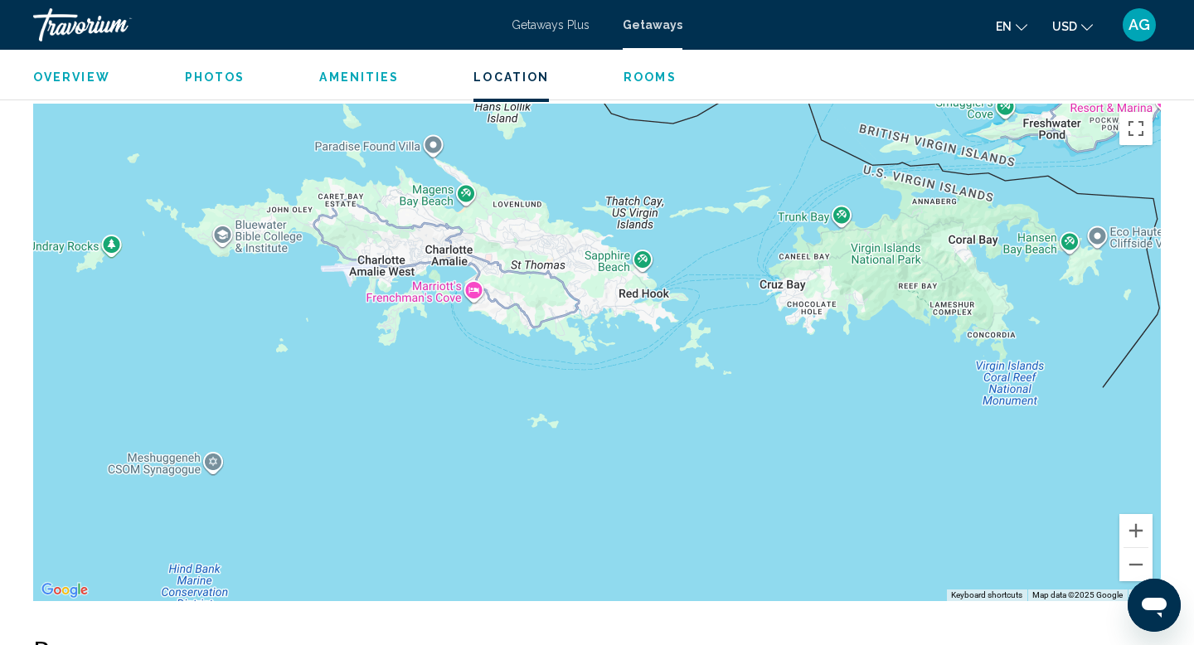
drag, startPoint x: 658, startPoint y: 456, endPoint x: 606, endPoint y: 544, distance: 102.2
click at [606, 544] on div "[GEOGRAPHIC_DATA] [GEOGRAPHIC_DATA] [GEOGRAPHIC_DATA][US_STATE] View on Google …" at bounding box center [597, 353] width 1128 height 498
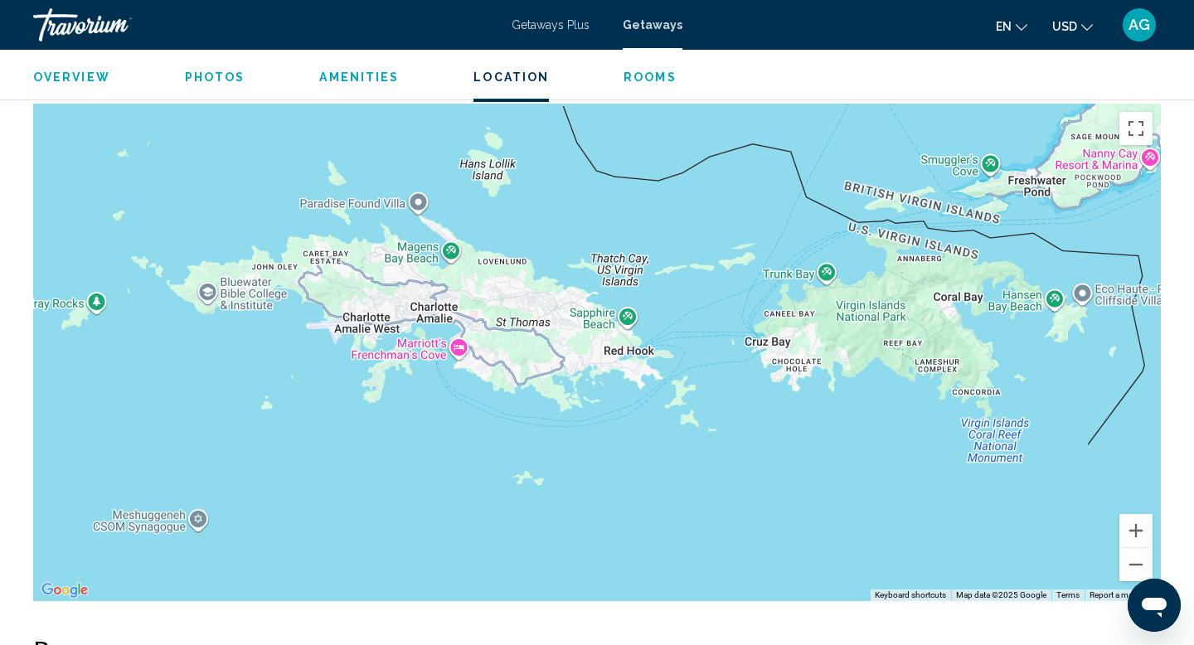
drag, startPoint x: 919, startPoint y: 517, endPoint x: 904, endPoint y: 575, distance: 60.7
click at [904, 575] on div "[GEOGRAPHIC_DATA] [GEOGRAPHIC_DATA] [GEOGRAPHIC_DATA][US_STATE] View on Google …" at bounding box center [597, 353] width 1128 height 498
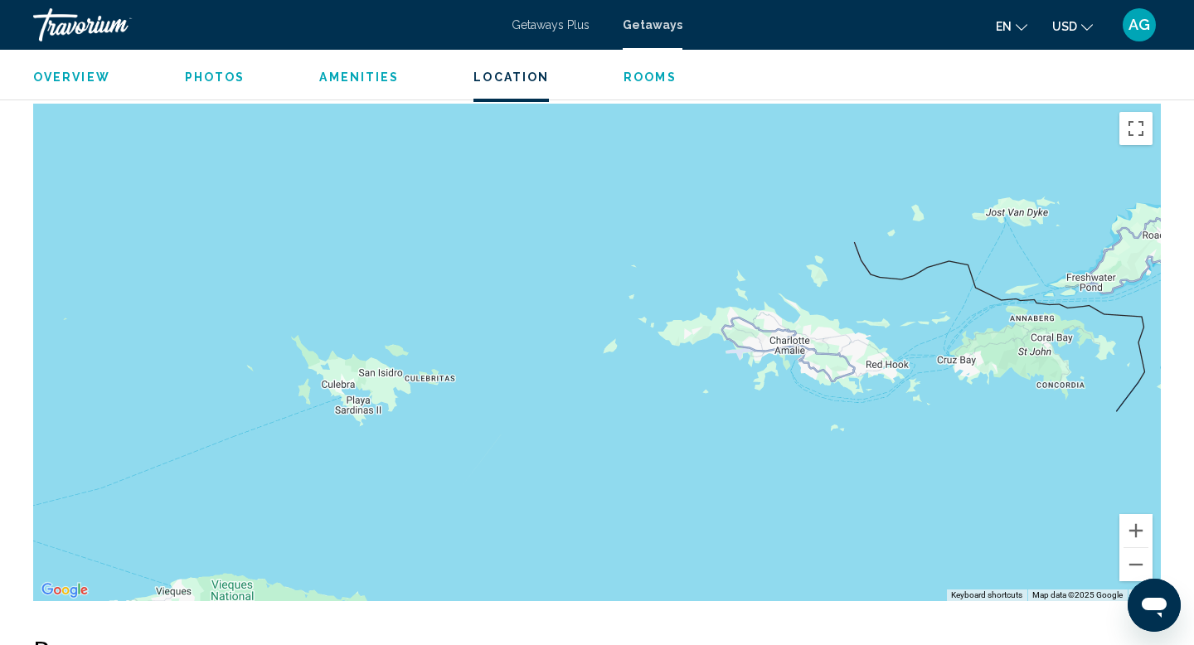
drag, startPoint x: 926, startPoint y: 359, endPoint x: 1047, endPoint y: 368, distance: 121.4
click at [1047, 368] on div "[GEOGRAPHIC_DATA] [GEOGRAPHIC_DATA] [GEOGRAPHIC_DATA][US_STATE] View on Google …" at bounding box center [597, 353] width 1128 height 498
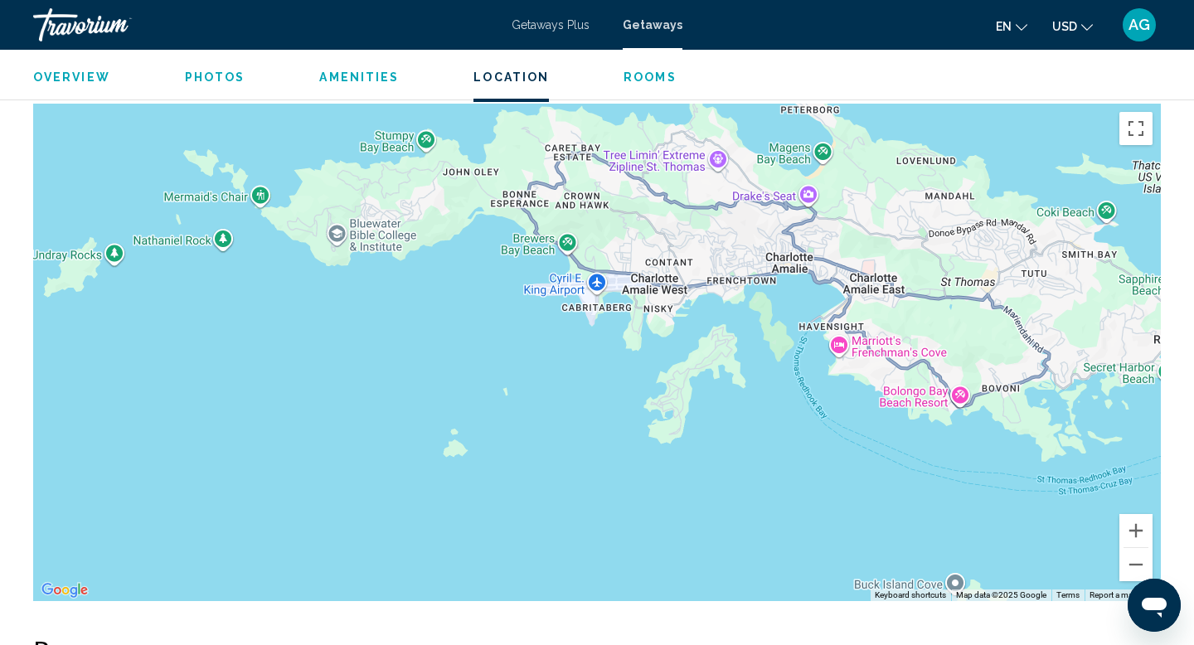
drag, startPoint x: 774, startPoint y: 401, endPoint x: 696, endPoint y: 493, distance: 120.6
click at [696, 493] on div "[GEOGRAPHIC_DATA] [GEOGRAPHIC_DATA] [GEOGRAPHIC_DATA][US_STATE] View on Google …" at bounding box center [597, 353] width 1128 height 498
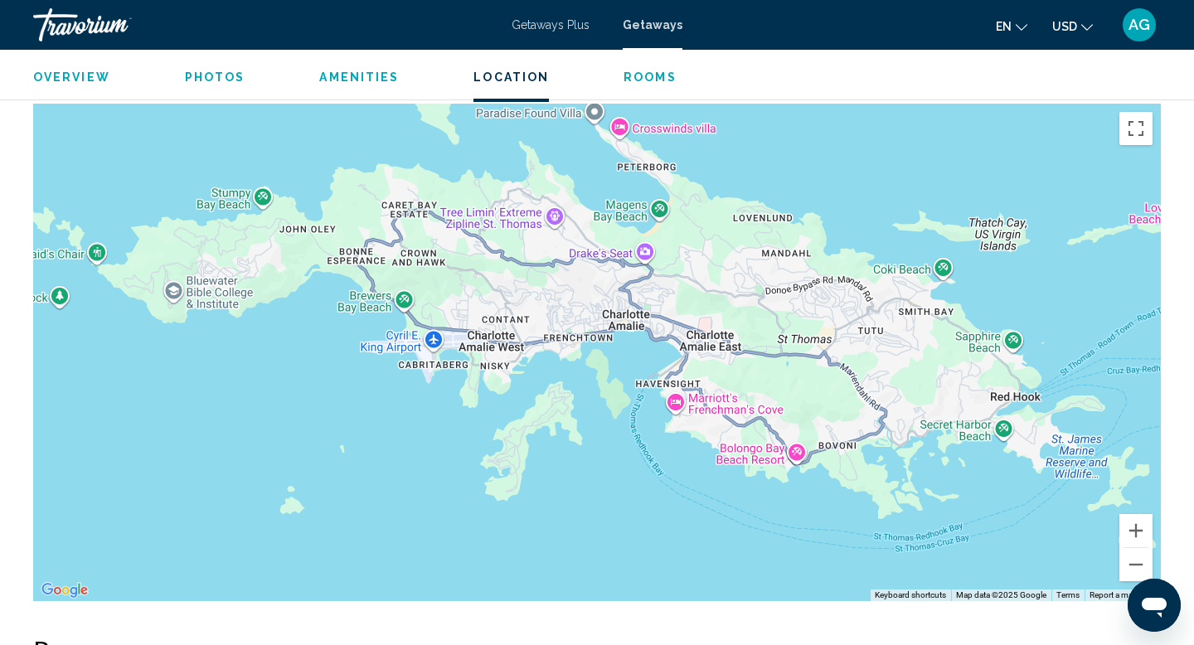
drag, startPoint x: 893, startPoint y: 461, endPoint x: 759, endPoint y: 506, distance: 141.6
click at [761, 501] on div "[GEOGRAPHIC_DATA] [GEOGRAPHIC_DATA] [GEOGRAPHIC_DATA][US_STATE] View on Google …" at bounding box center [597, 353] width 1128 height 498
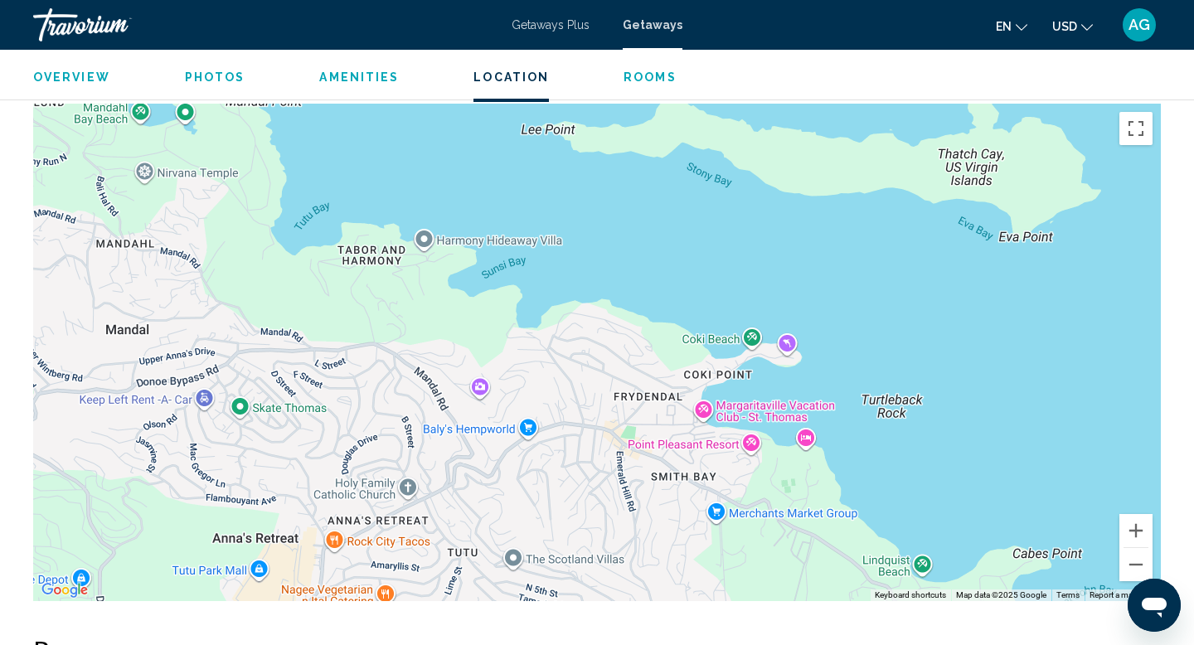
click at [992, 264] on div "[GEOGRAPHIC_DATA] [GEOGRAPHIC_DATA] [GEOGRAPHIC_DATA][US_STATE] View on Google …" at bounding box center [597, 353] width 1128 height 498
click at [721, 337] on div "[GEOGRAPHIC_DATA] [GEOGRAPHIC_DATA] [GEOGRAPHIC_DATA][US_STATE] View on Google …" at bounding box center [597, 353] width 1128 height 498
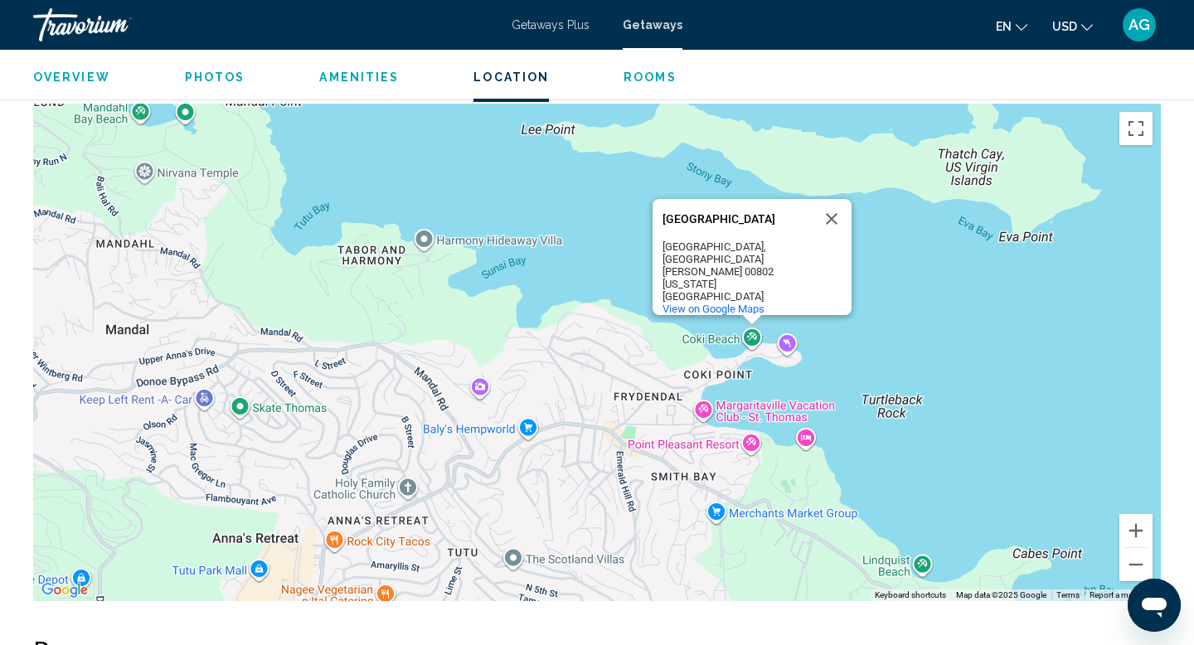
click at [721, 337] on div "[GEOGRAPHIC_DATA] [GEOGRAPHIC_DATA] [GEOGRAPHIC_DATA], [GEOGRAPHIC_DATA][PERSON…" at bounding box center [597, 353] width 1128 height 498
click at [905, 352] on div "[GEOGRAPHIC_DATA] [GEOGRAPHIC_DATA] [GEOGRAPHIC_DATA], [GEOGRAPHIC_DATA][PERSON…" at bounding box center [597, 353] width 1128 height 498
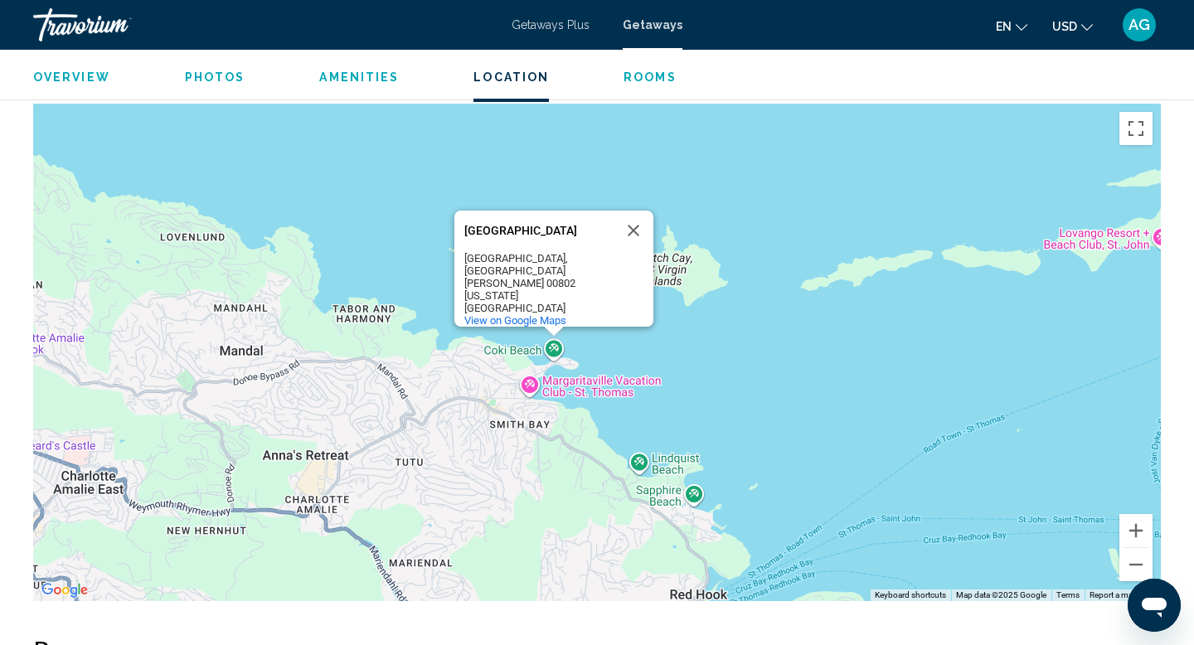
drag, startPoint x: 1039, startPoint y: 382, endPoint x: 757, endPoint y: 391, distance: 282.1
click at [757, 391] on div "[GEOGRAPHIC_DATA] [GEOGRAPHIC_DATA] [GEOGRAPHIC_DATA], [GEOGRAPHIC_DATA][PERSON…" at bounding box center [597, 353] width 1128 height 498
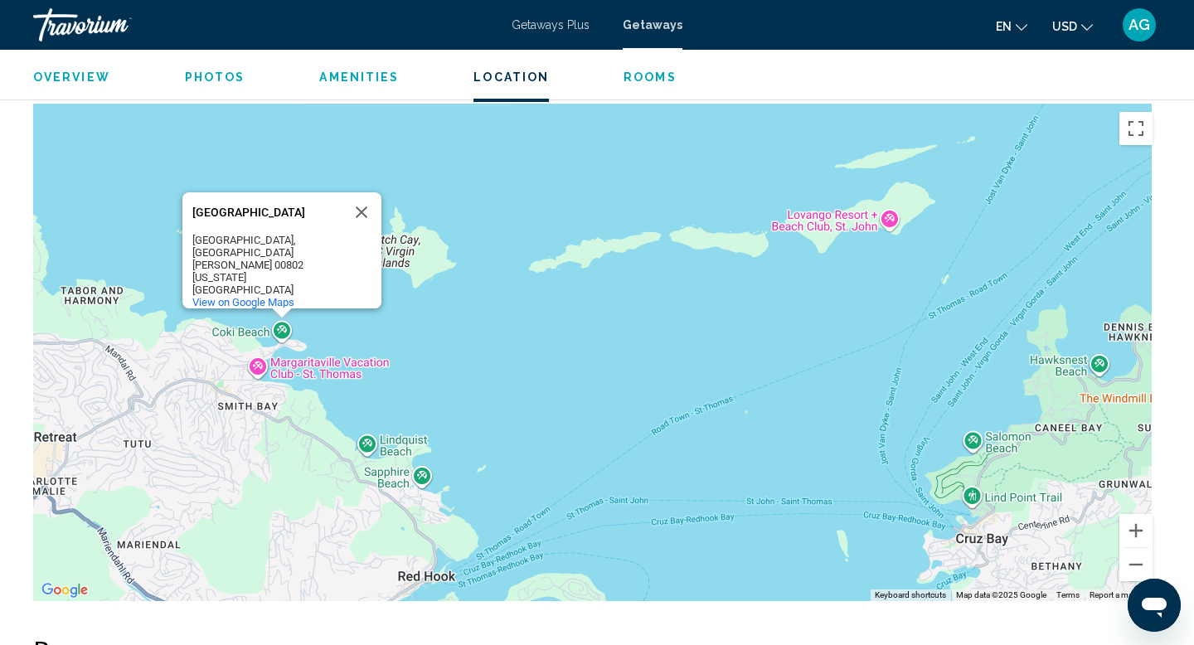
drag, startPoint x: 757, startPoint y: 391, endPoint x: 483, endPoint y: 373, distance: 274.2
click at [483, 373] on div "[GEOGRAPHIC_DATA] [GEOGRAPHIC_DATA] [GEOGRAPHIC_DATA], [GEOGRAPHIC_DATA][PERSON…" at bounding box center [597, 353] width 1128 height 498
